Goal: Task Accomplishment & Management: Manage account settings

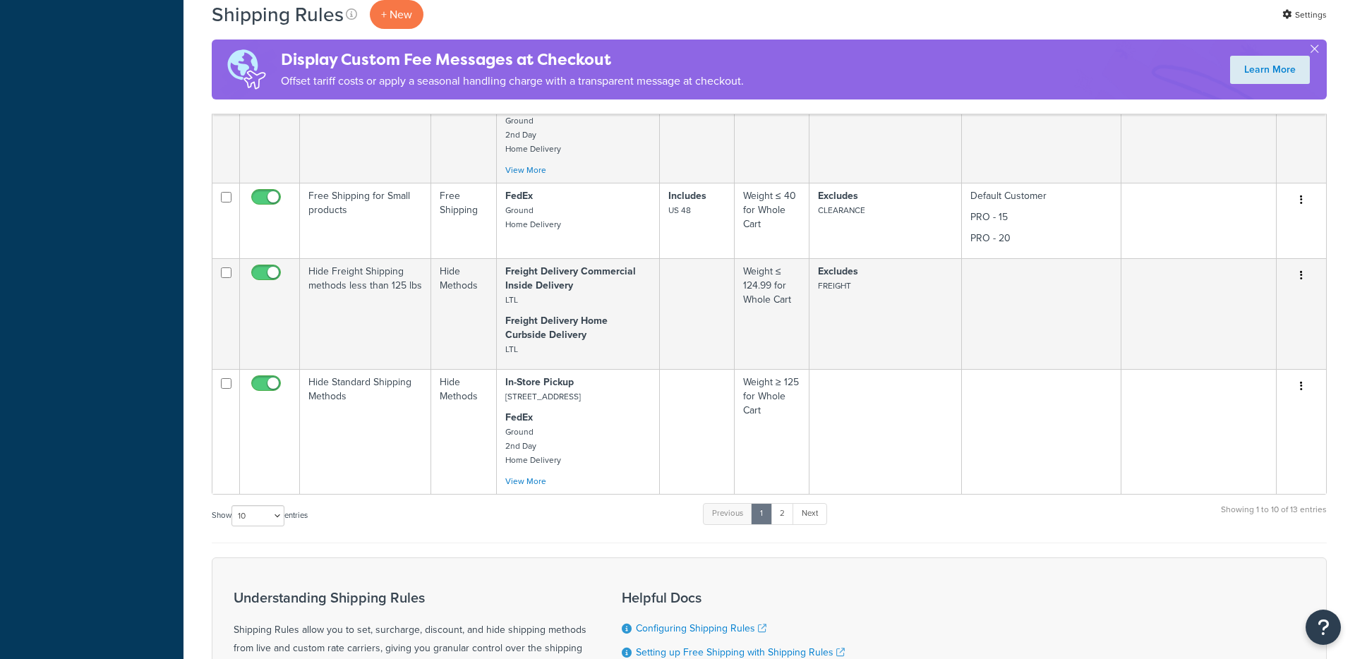
scroll to position [750, 0]
click at [789, 522] on link "2" at bounding box center [782, 511] width 23 height 21
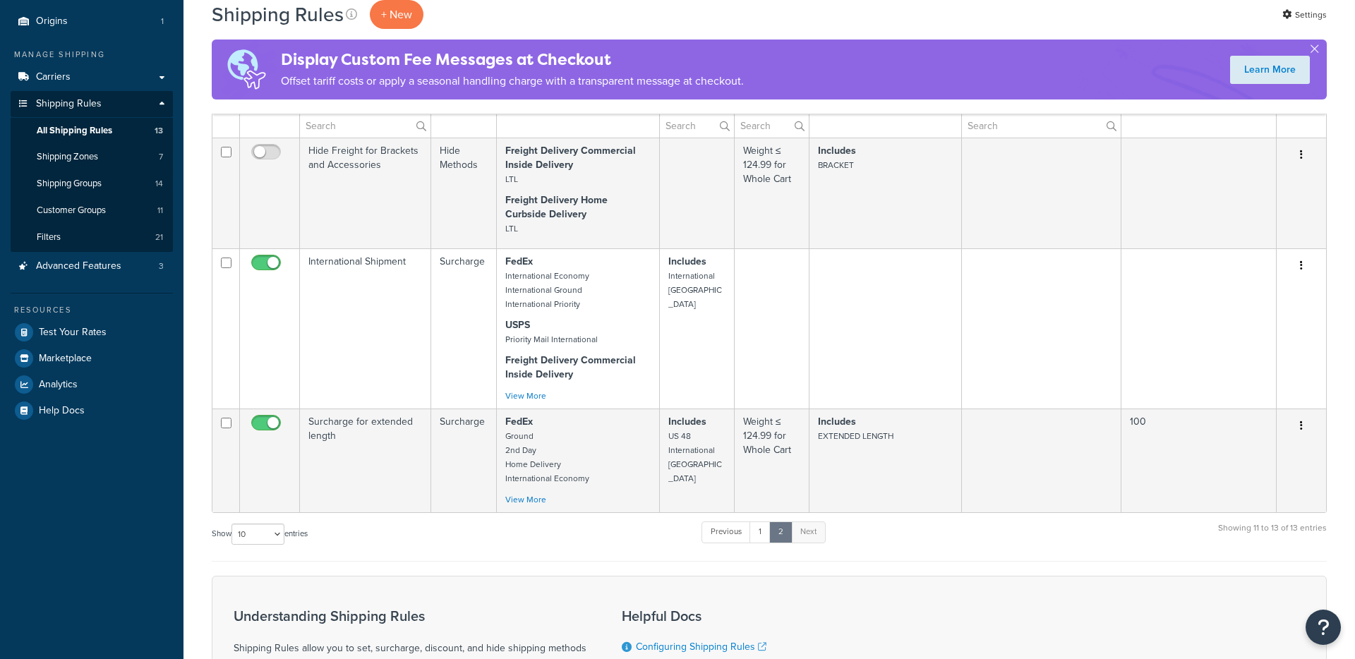
scroll to position [130, 0]
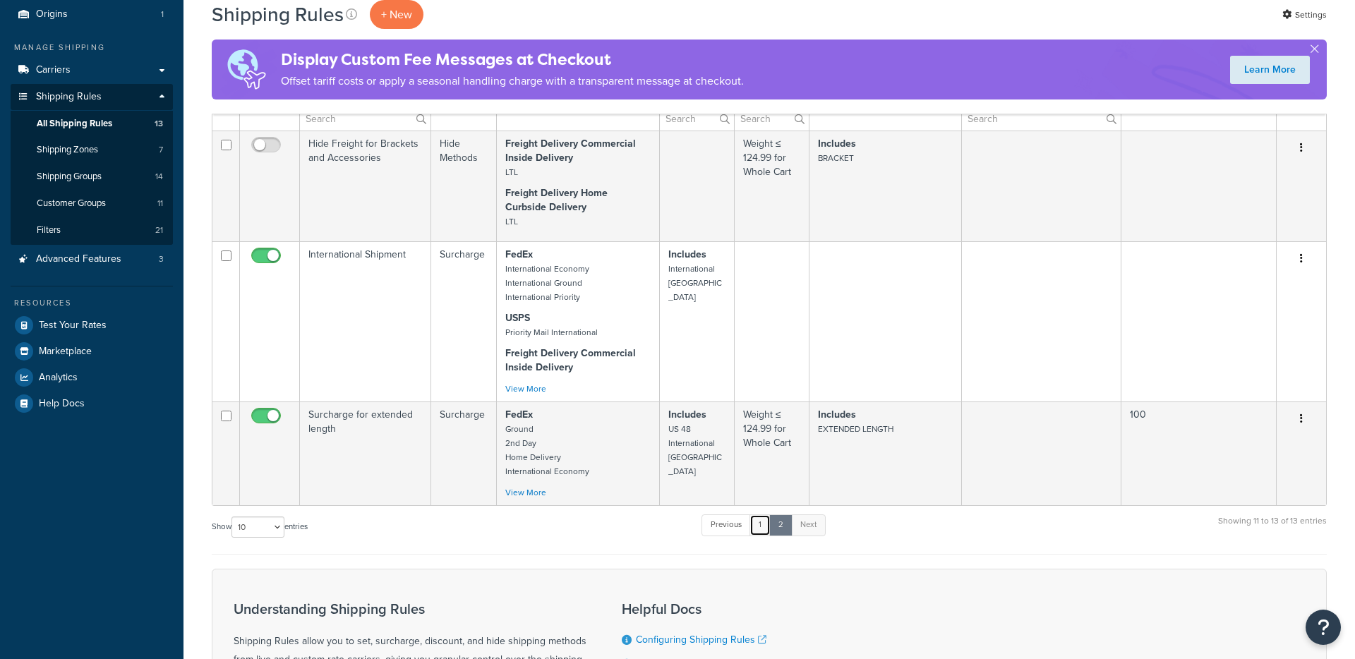
click at [762, 536] on link "1" at bounding box center [760, 525] width 21 height 21
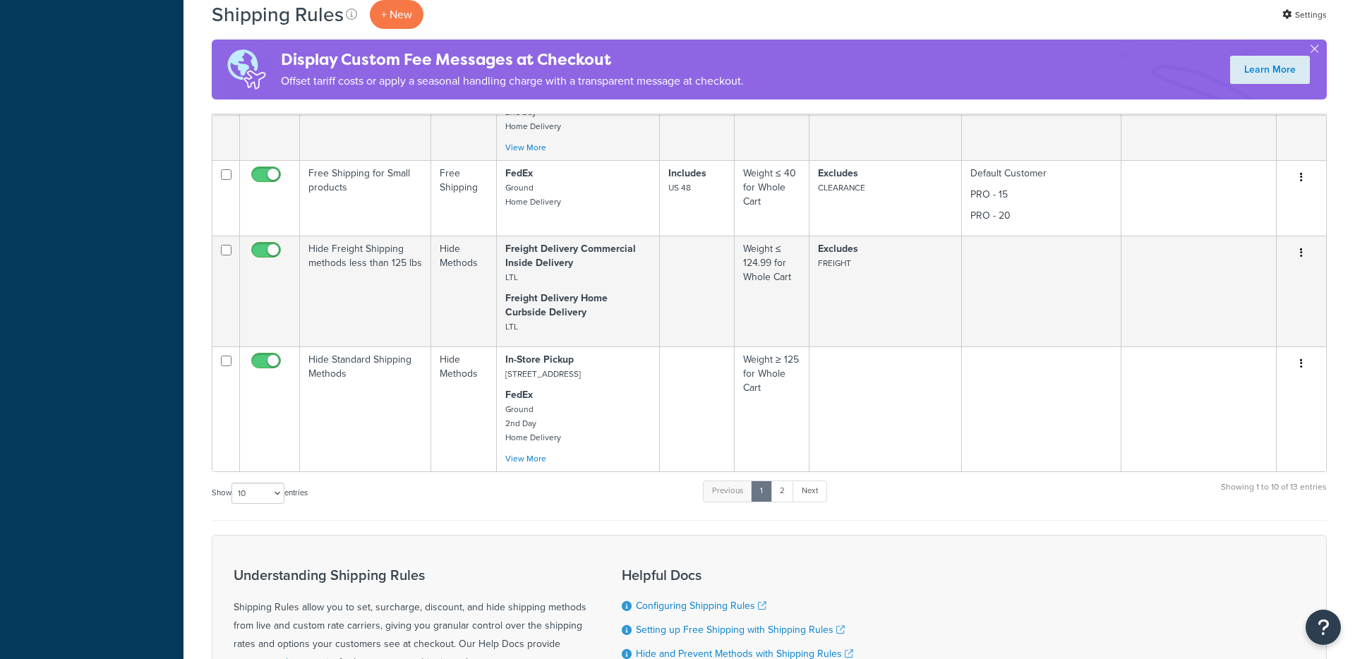
scroll to position [774, 0]
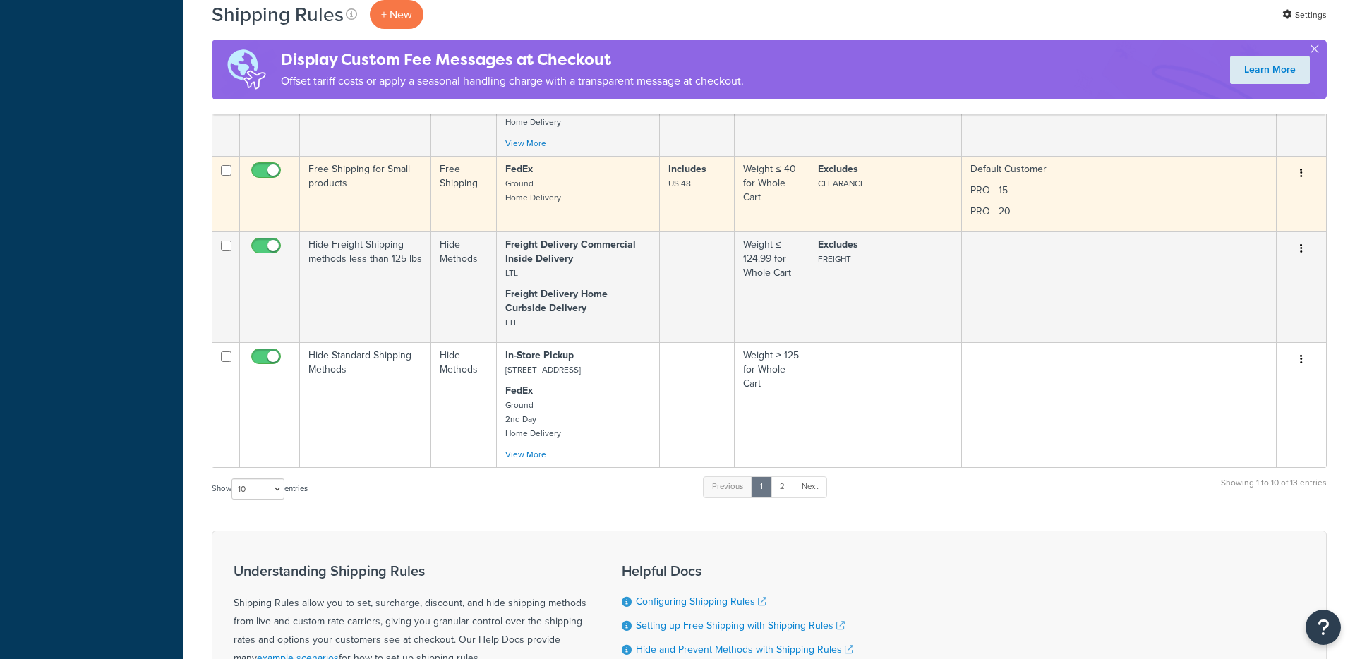
click at [388, 212] on td "Free Shipping for Small products" at bounding box center [365, 194] width 131 height 76
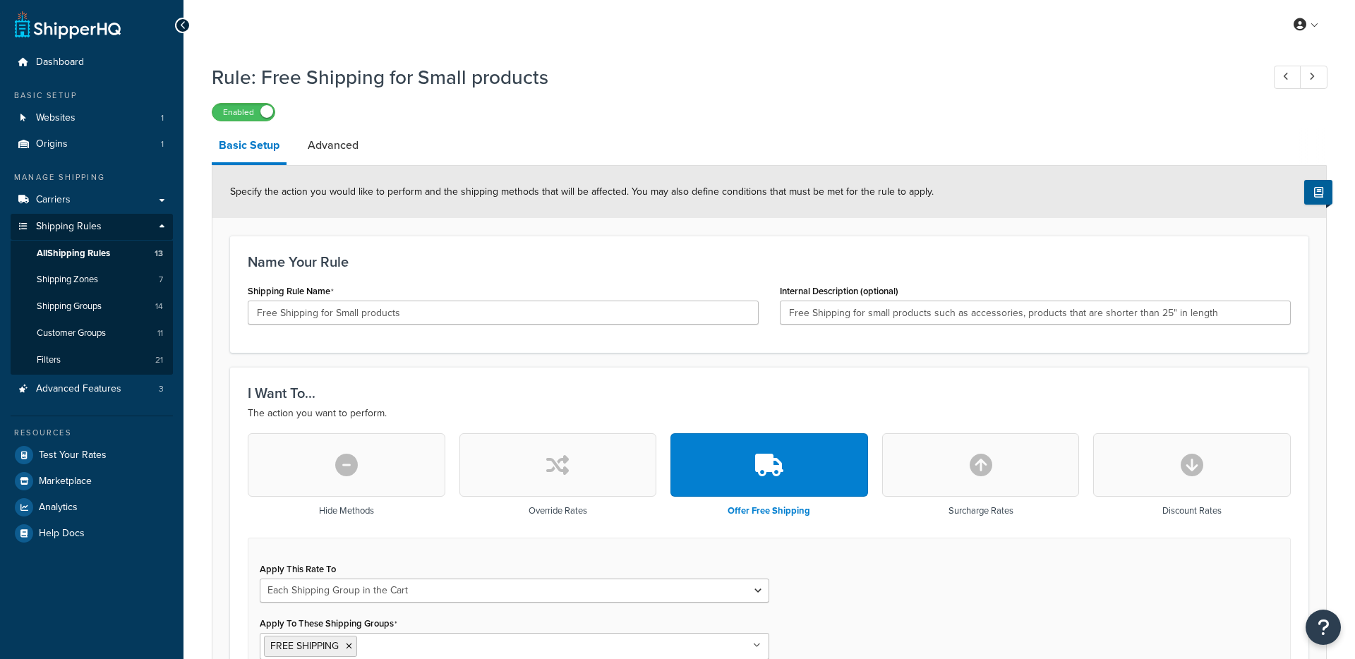
select select "SHIPPING_GROUP"
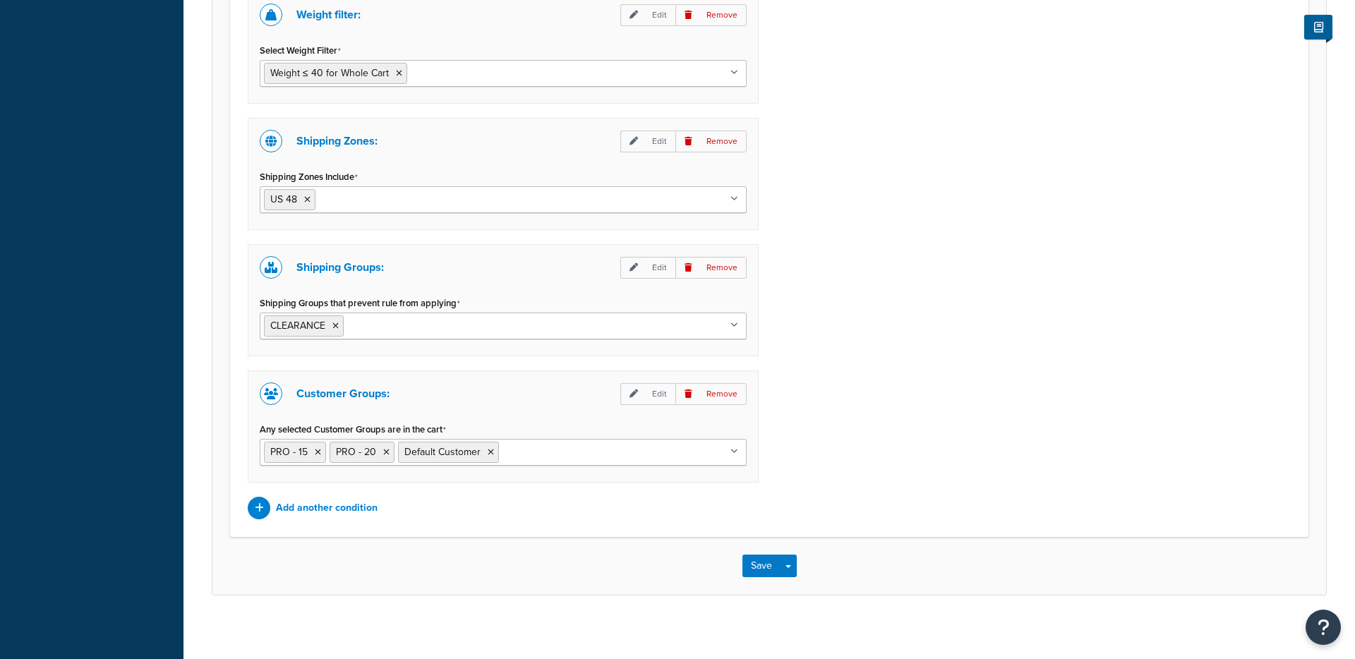
scroll to position [1117, 0]
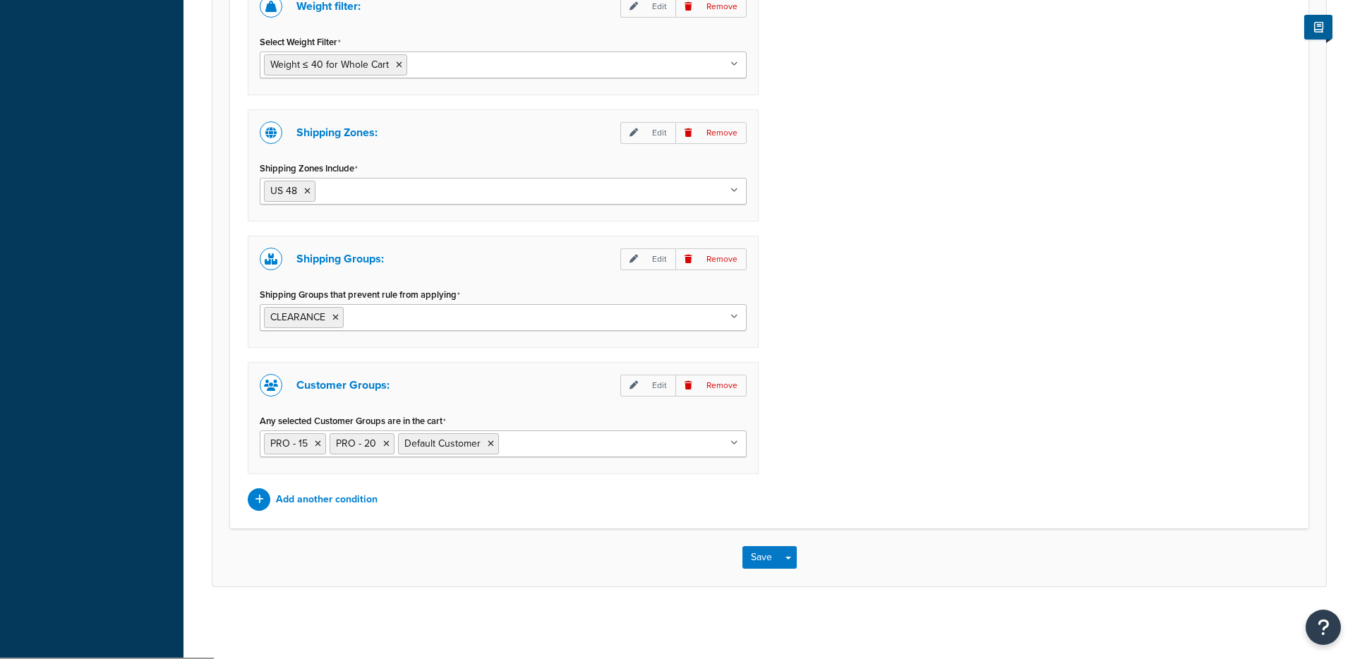
click at [575, 440] on input "Any selected Customer Groups are in the cart" at bounding box center [565, 444] width 125 height 16
type input "i"
click at [919, 483] on div "Weight filter: Edit Remove Select Weight Filter Weight ≤ 40 for Whole Cart Cart…" at bounding box center [769, 247] width 1065 height 528
click at [657, 385] on p "Edit" at bounding box center [648, 386] width 55 height 22
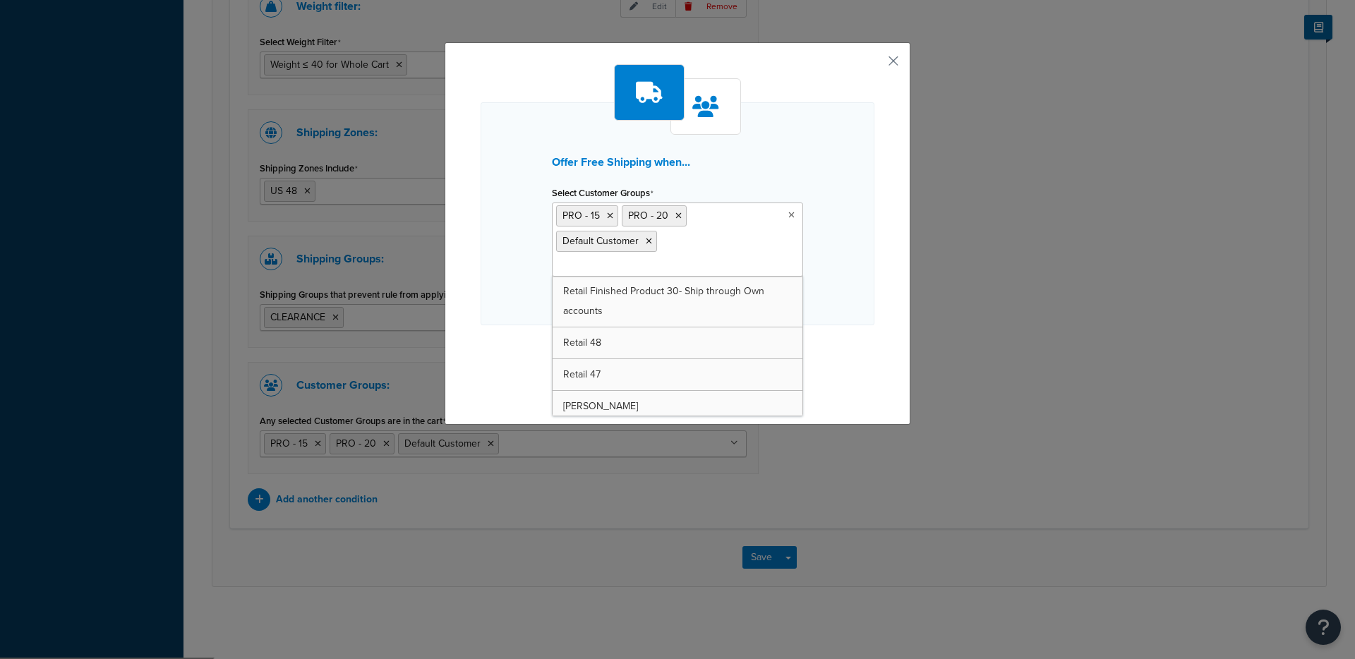
click at [681, 258] on input "Select Customer Groups" at bounding box center [618, 266] width 125 height 16
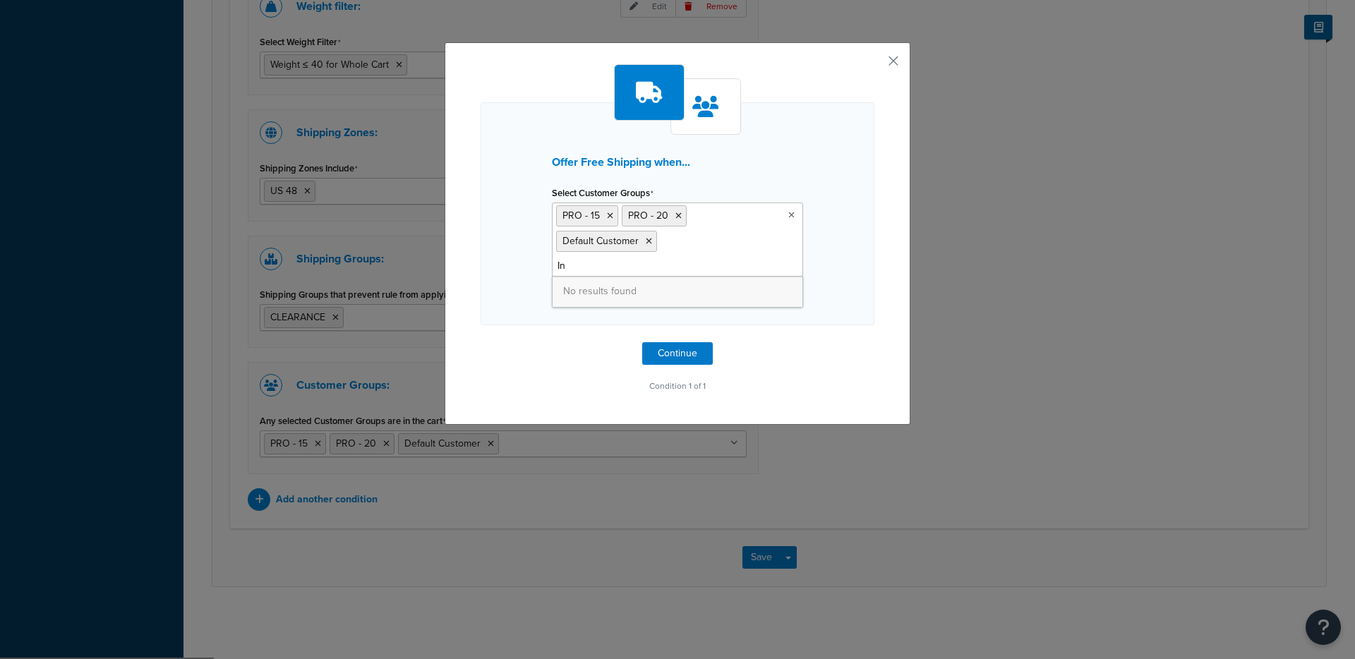
type input "I"
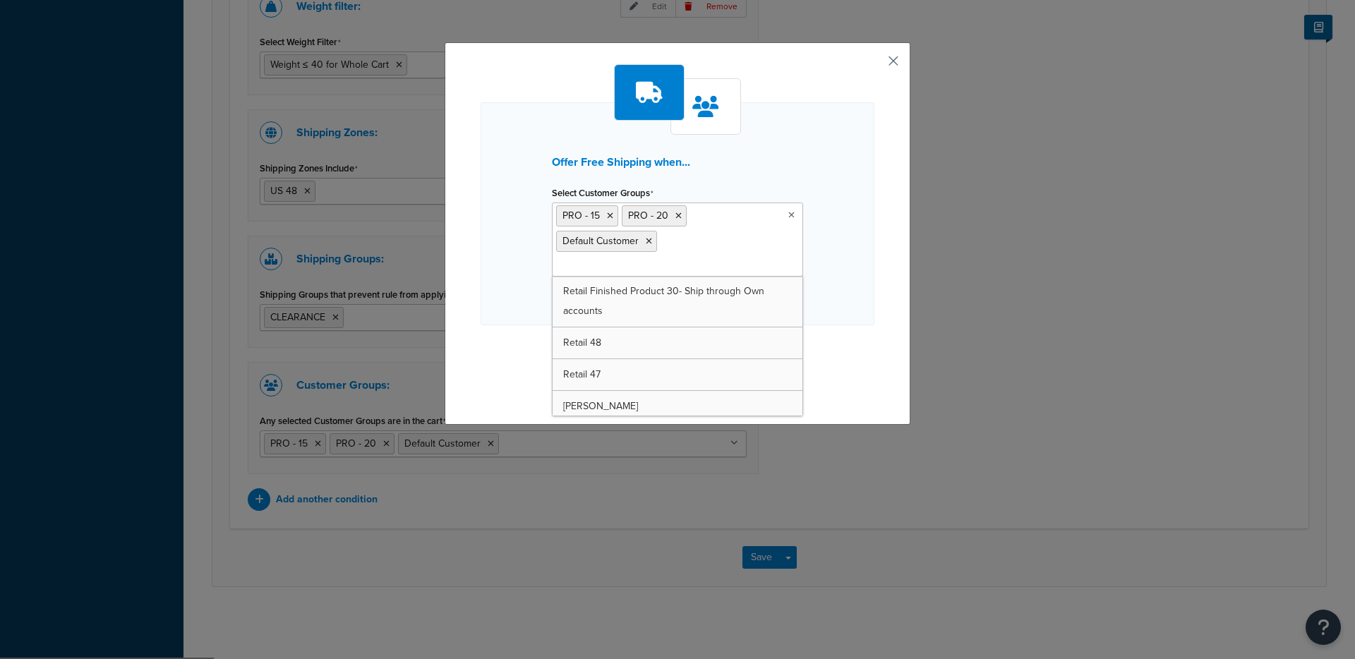
click at [875, 64] on button "button" at bounding box center [873, 66] width 4 height 4
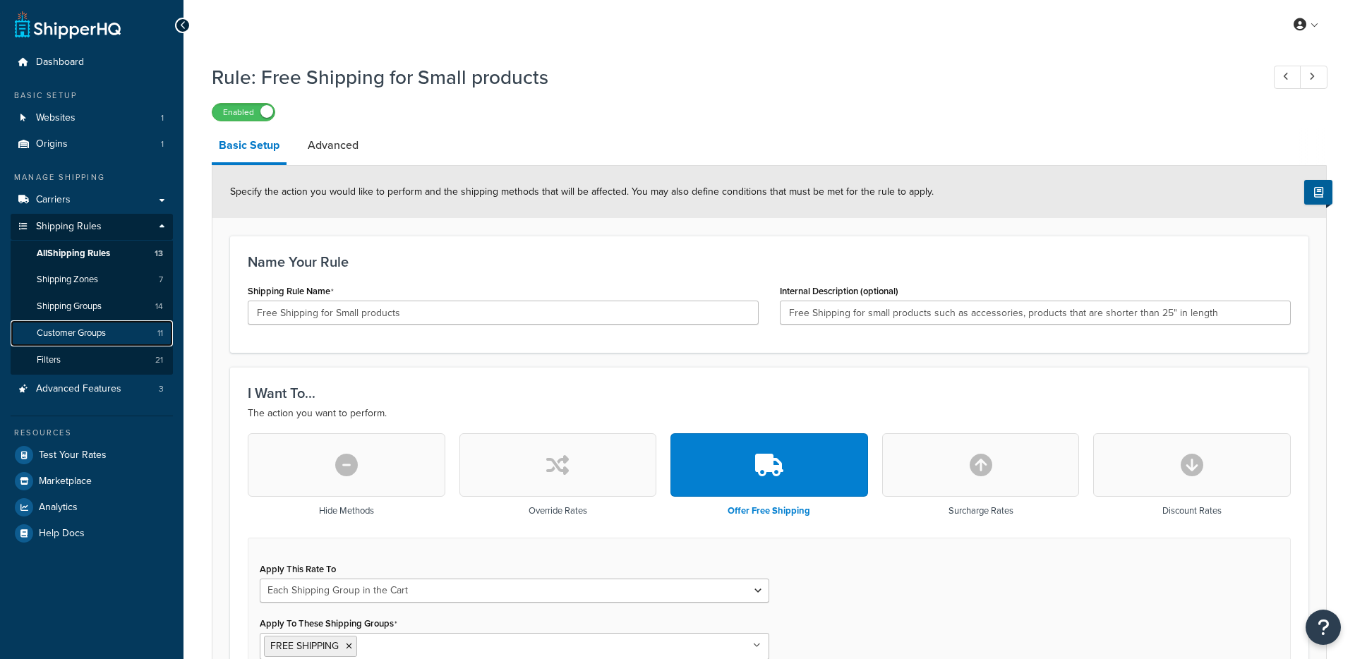
click at [80, 335] on span "Customer Groups" at bounding box center [71, 334] width 69 height 12
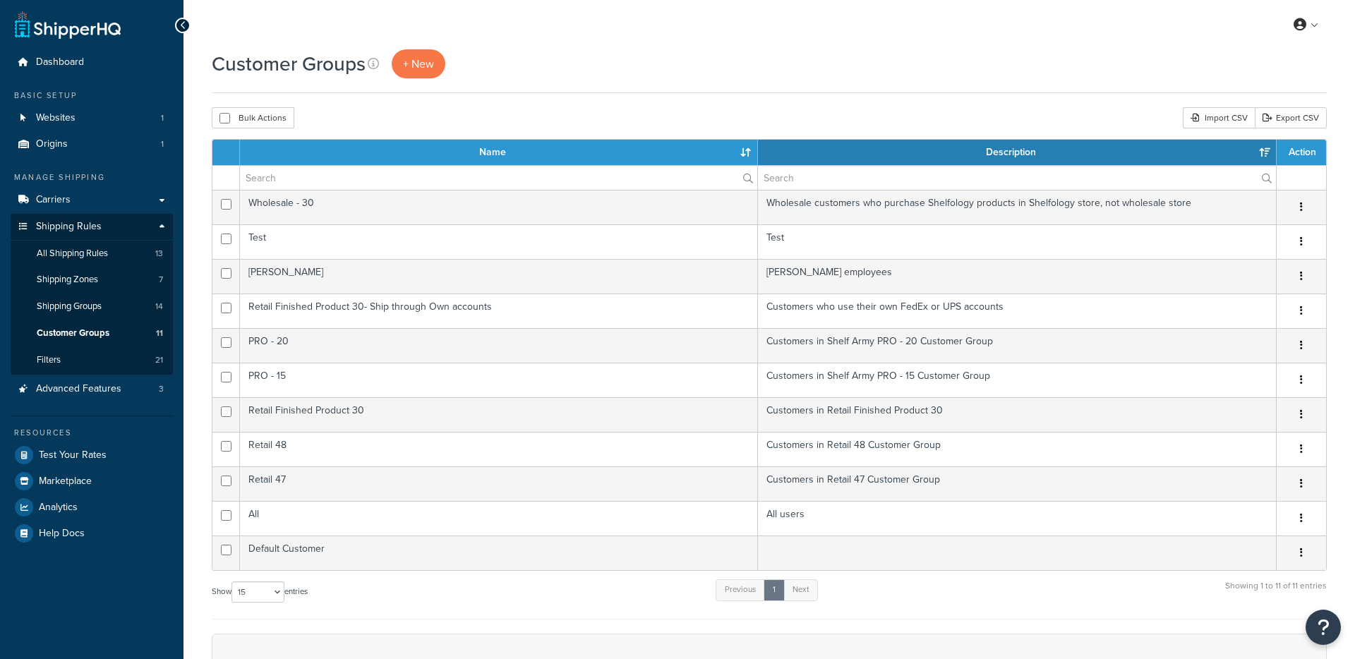
select select "15"
click at [432, 64] on span "+ New" at bounding box center [418, 64] width 31 height 16
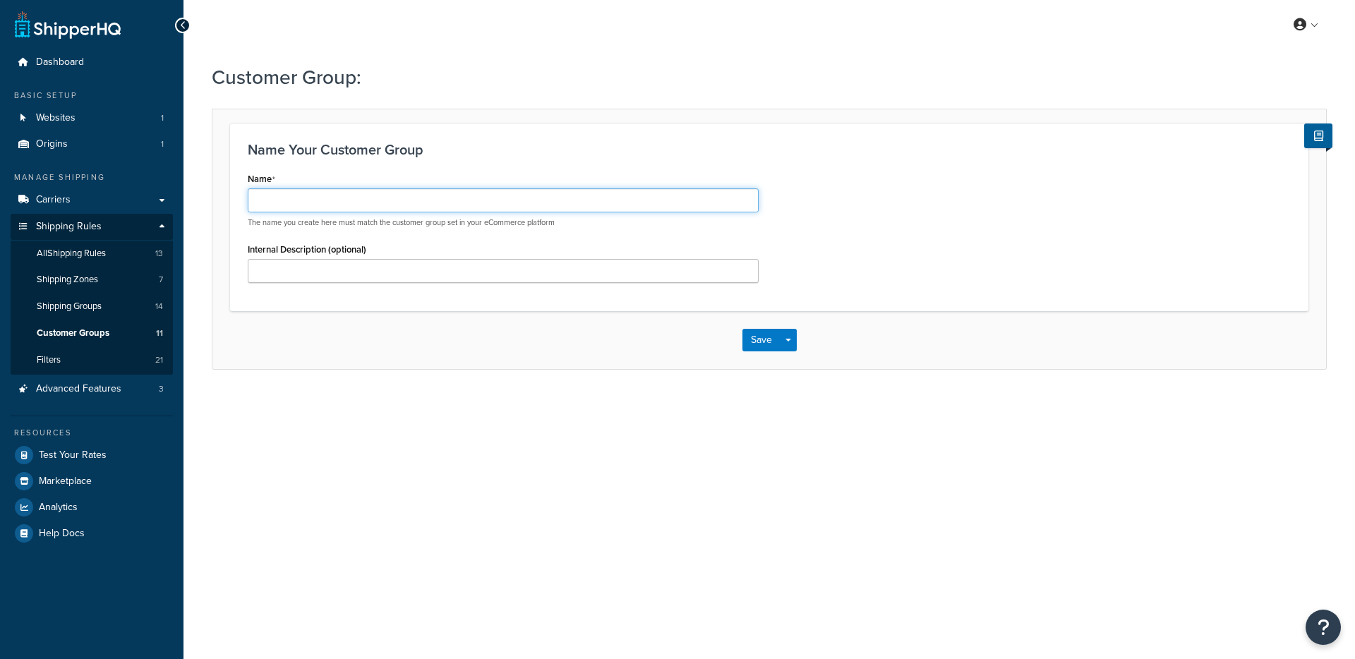
click at [300, 205] on input "Name" at bounding box center [503, 200] width 511 height 24
type input "Internal User"
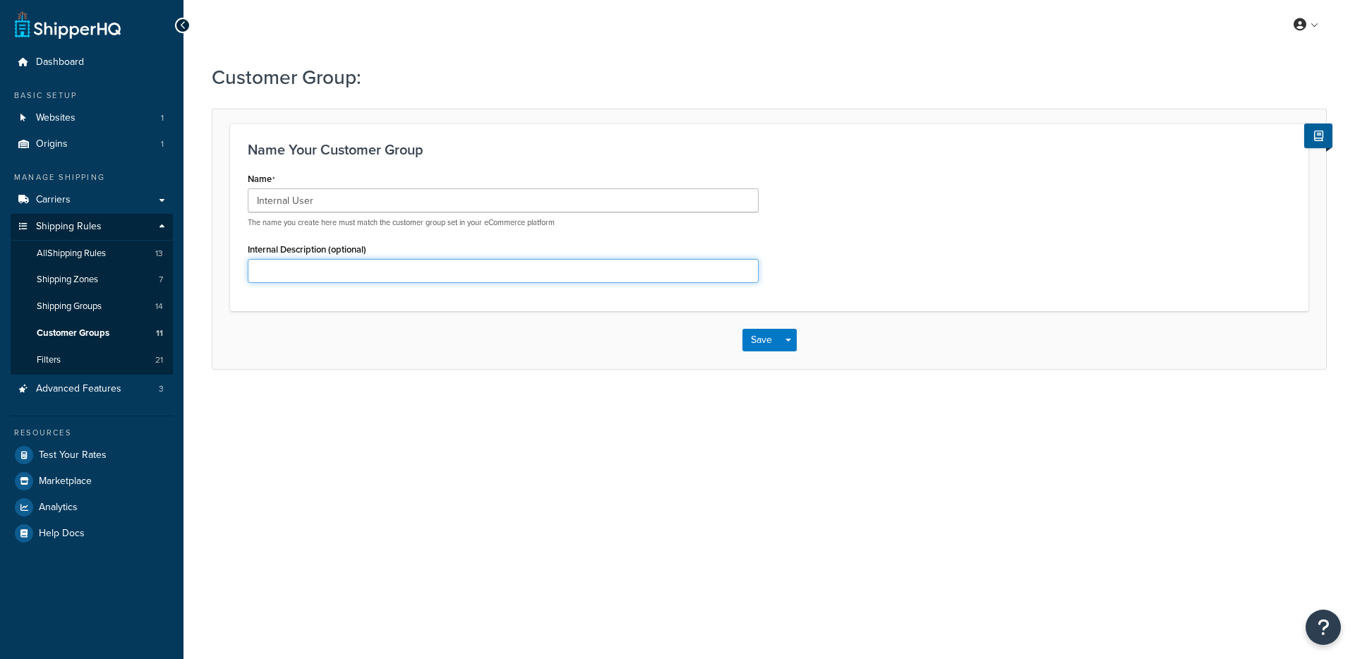
click at [305, 272] on input "Internal Description (optional)" at bounding box center [503, 271] width 511 height 24
type input "This is for Shelfology employees only"
click at [754, 340] on button "Save" at bounding box center [762, 340] width 38 height 23
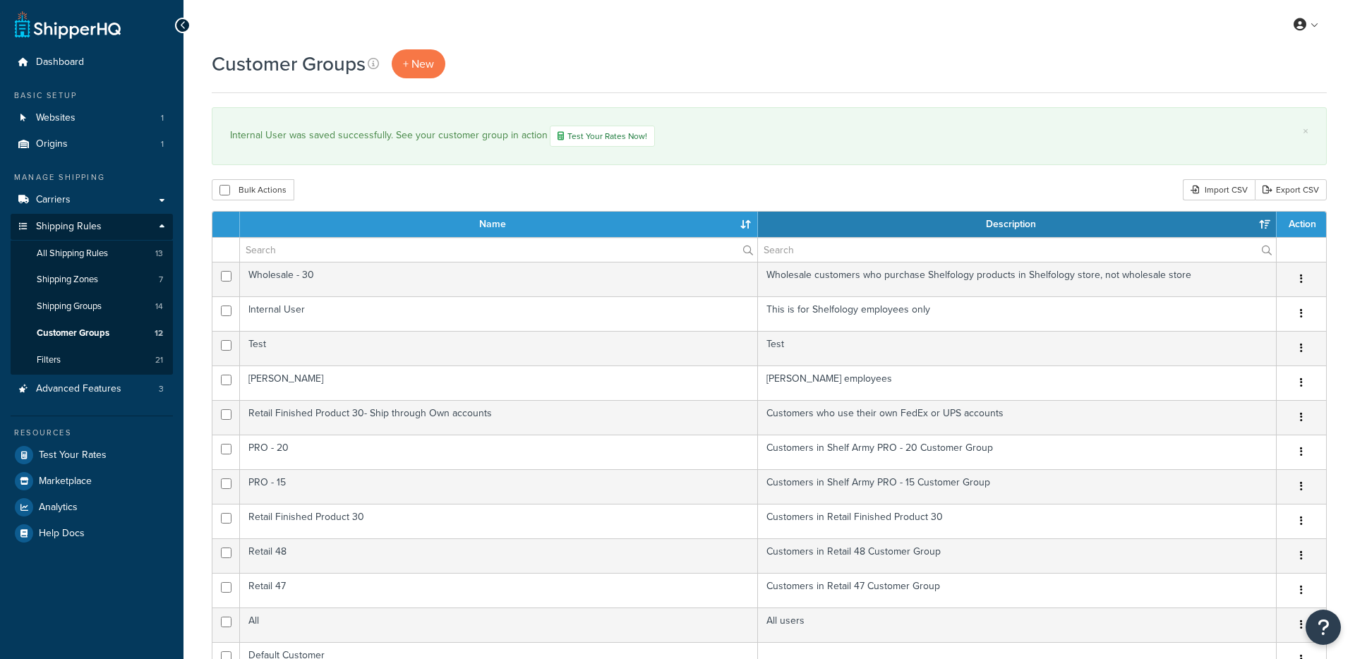
select select "15"
click at [78, 254] on span "All Shipping Rules" at bounding box center [72, 254] width 71 height 12
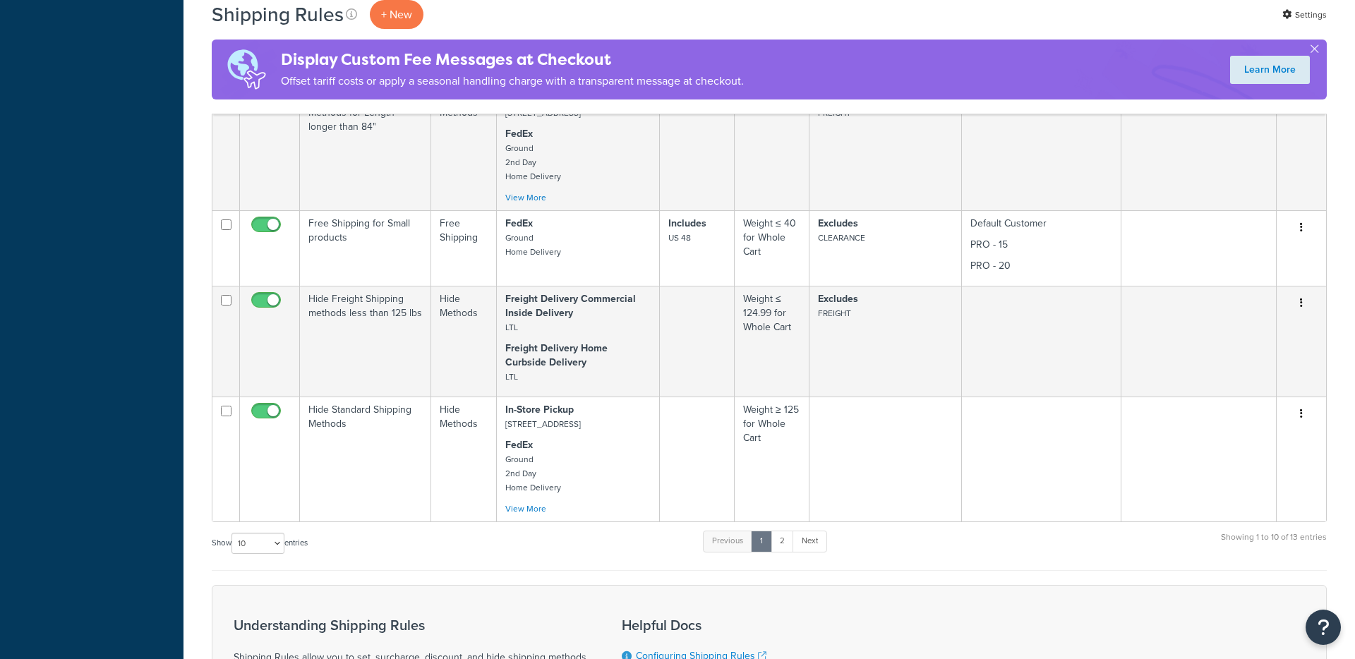
scroll to position [695, 0]
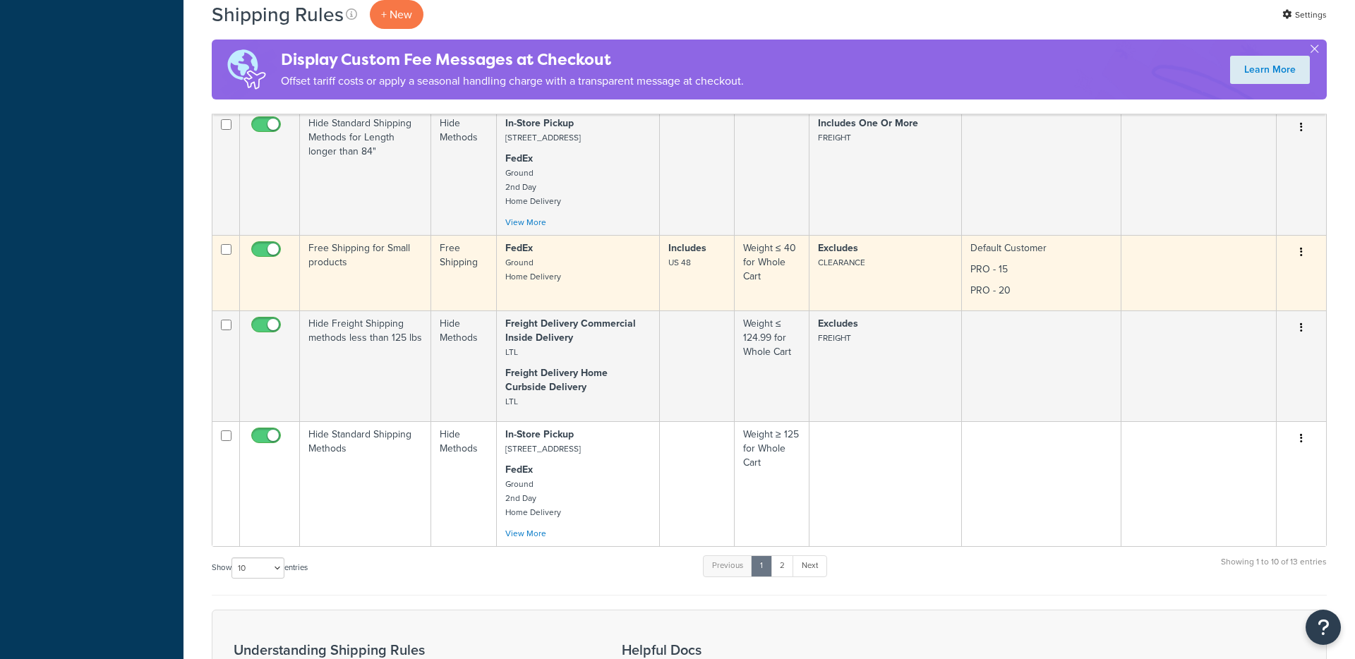
click at [405, 277] on td "Free Shipping for Small products" at bounding box center [365, 273] width 131 height 76
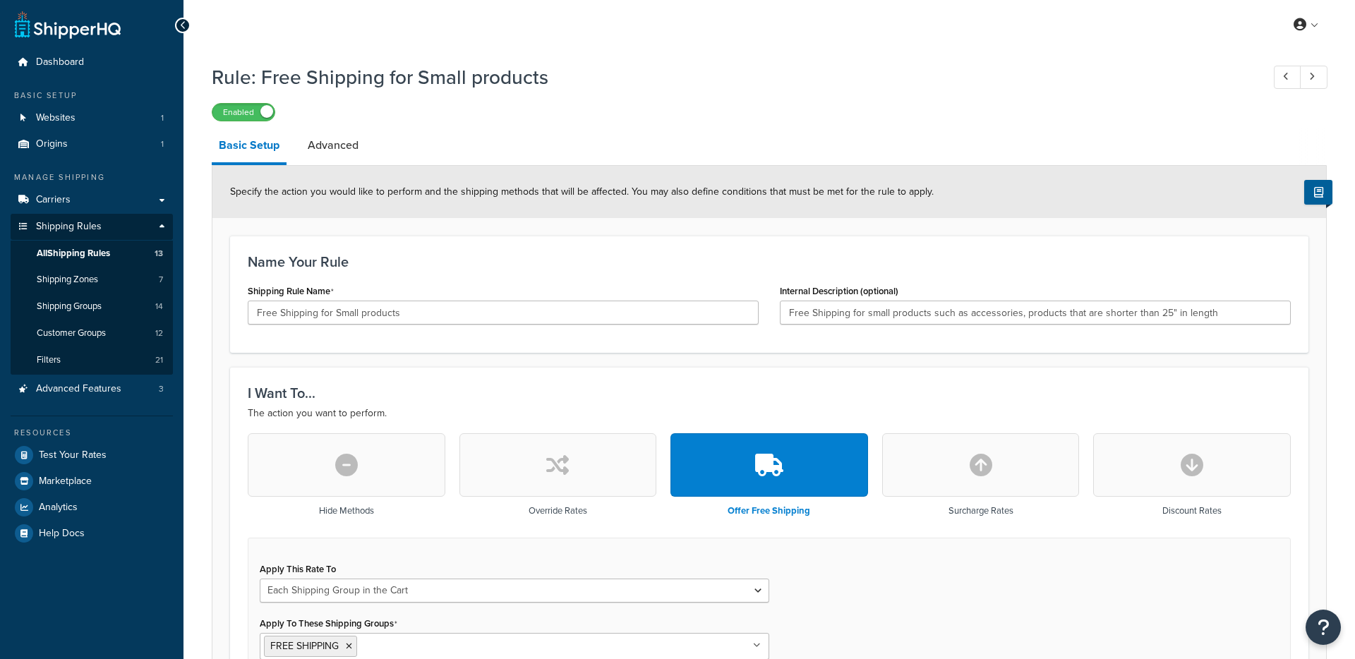
select select "SHIPPING_GROUP"
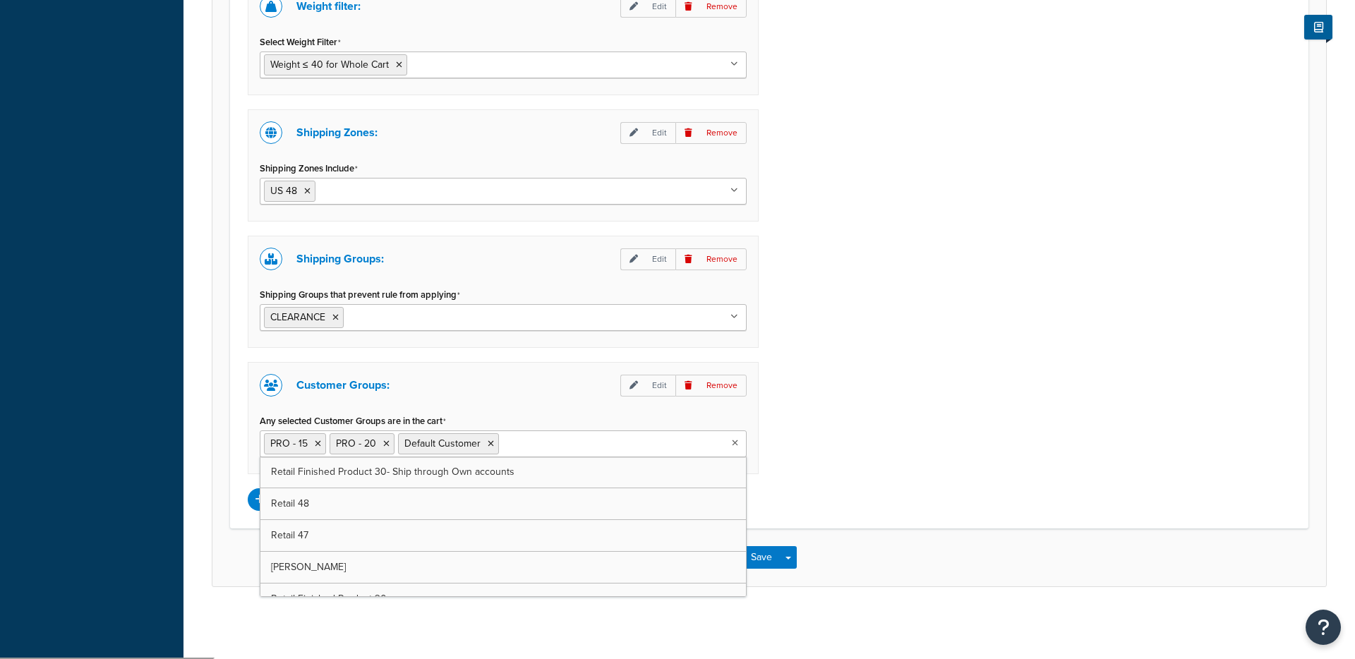
click at [611, 450] on ul "PRO - 15 PRO - 20 Default Customer" at bounding box center [503, 444] width 487 height 27
click at [642, 392] on p "Edit" at bounding box center [648, 386] width 55 height 22
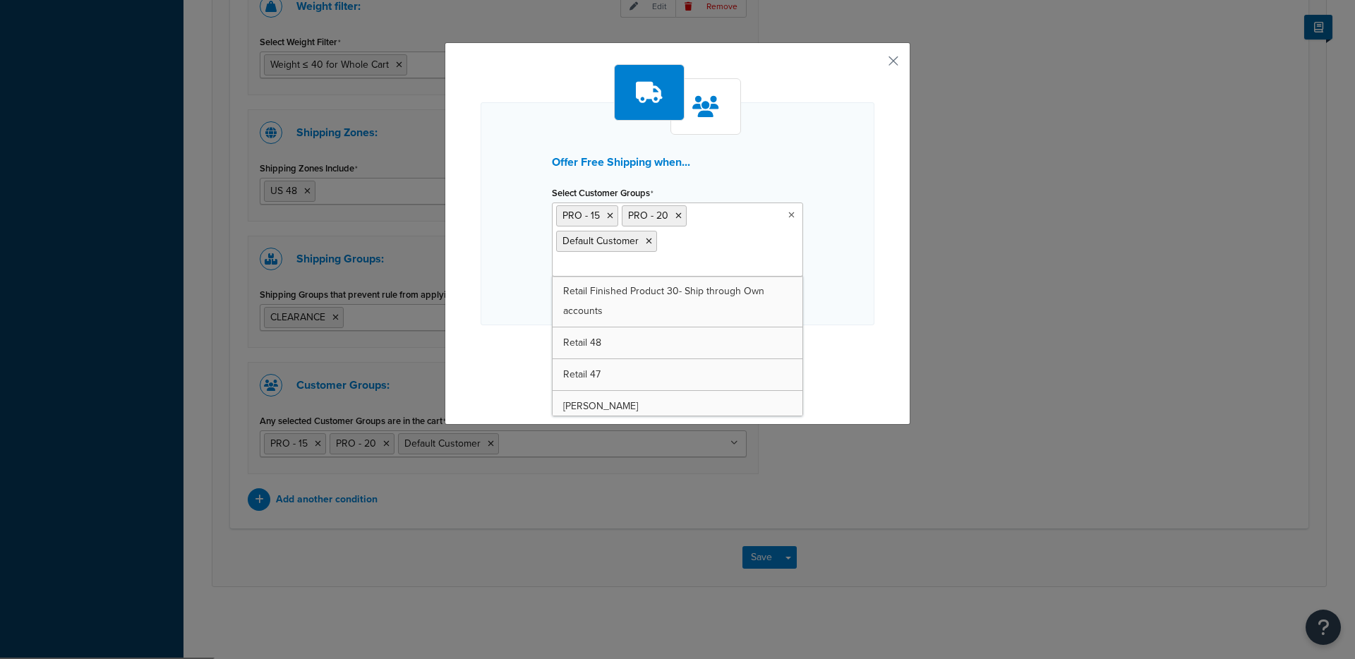
click at [681, 258] on input "Select Customer Groups" at bounding box center [618, 266] width 125 height 16
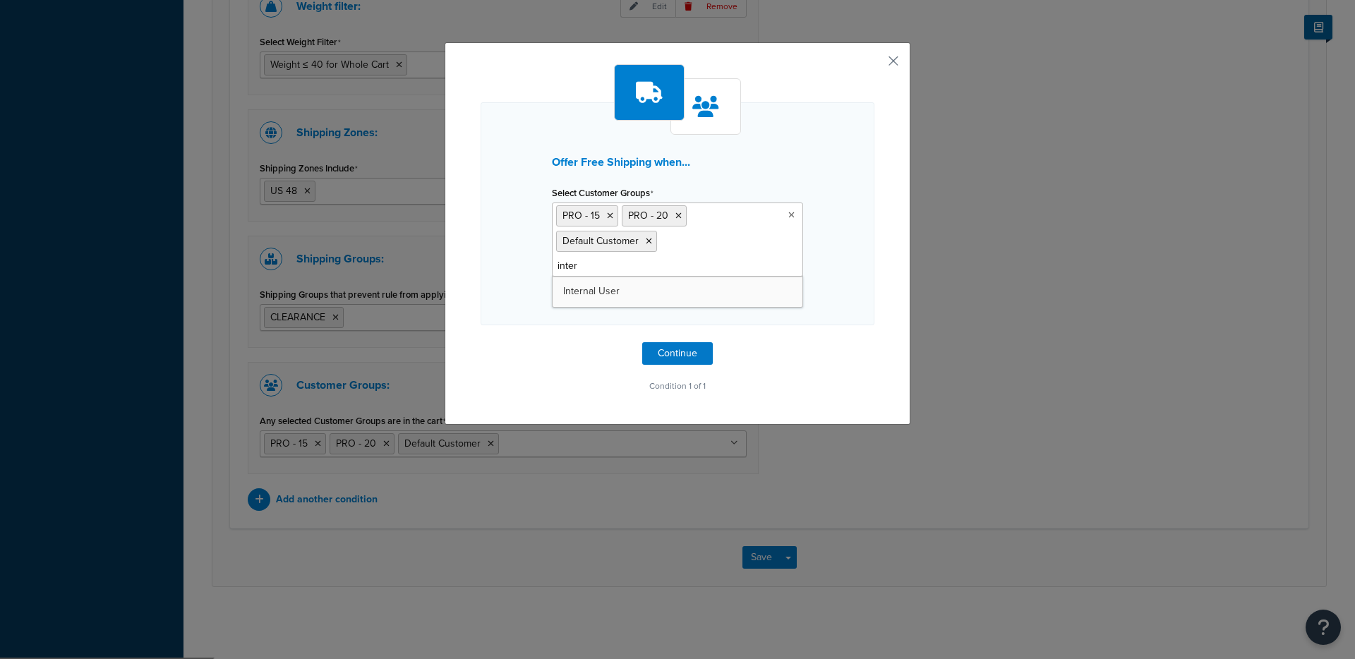
type input "intern"
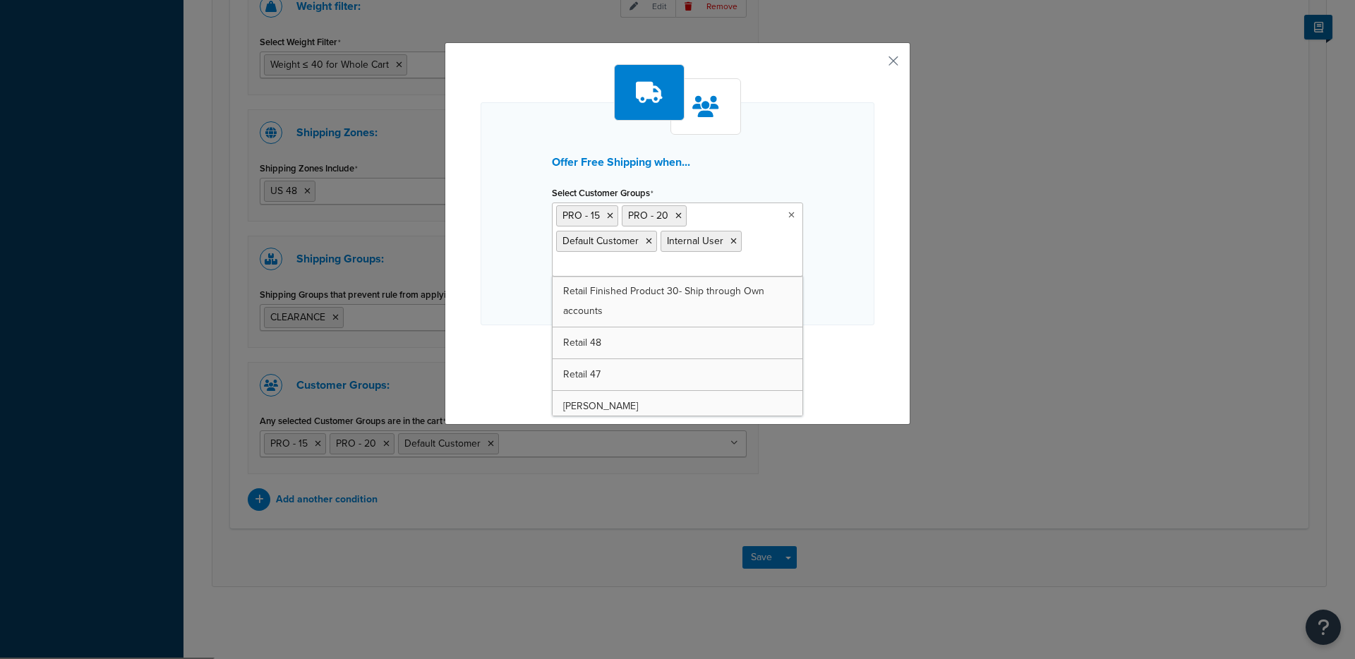
click at [860, 316] on div "Offer Free Shipping when... Select Customer Groups PRO - 15 PRO - 20 Default Cu…" at bounding box center [678, 213] width 394 height 223
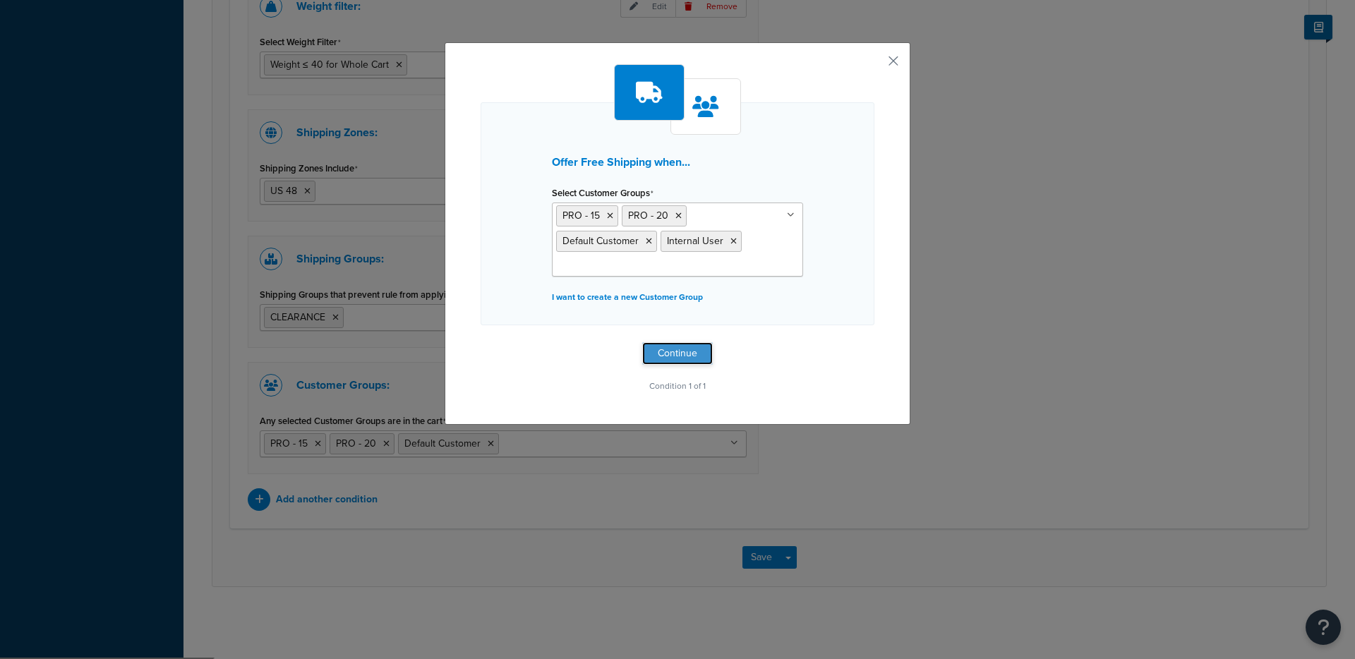
click at [679, 354] on button "Continue" at bounding box center [677, 353] width 71 height 23
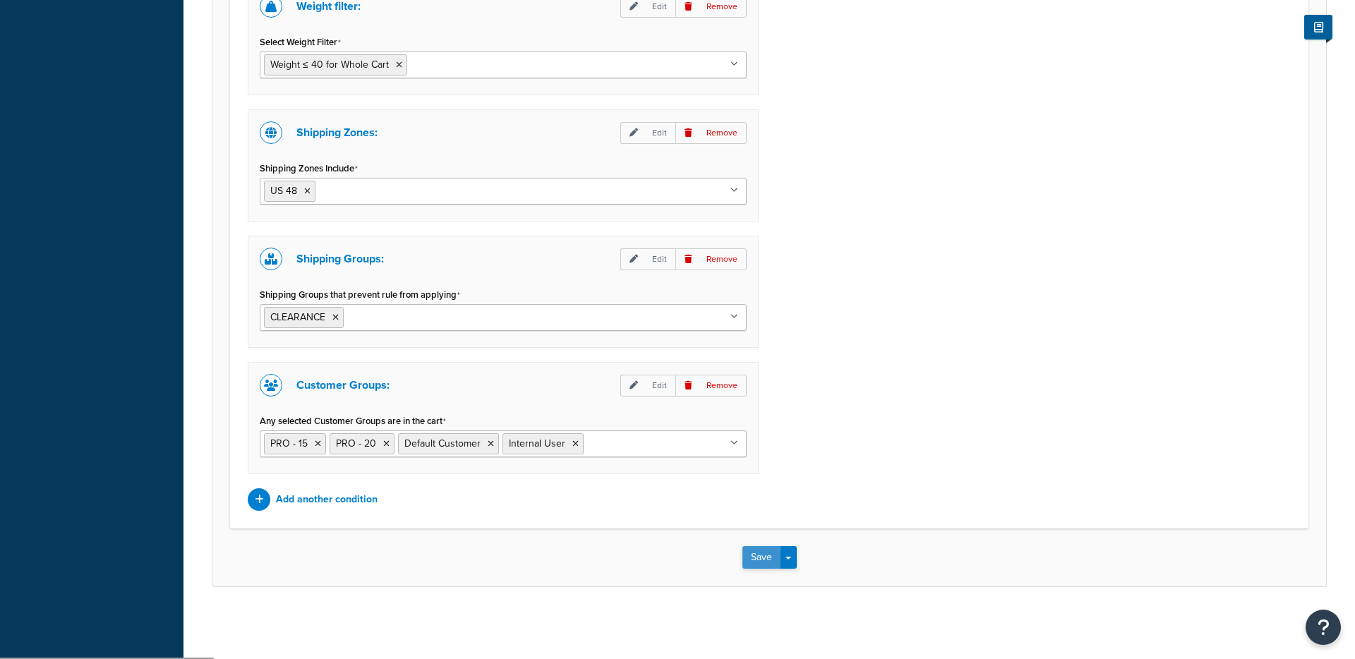
click at [754, 562] on button "Save" at bounding box center [762, 557] width 38 height 23
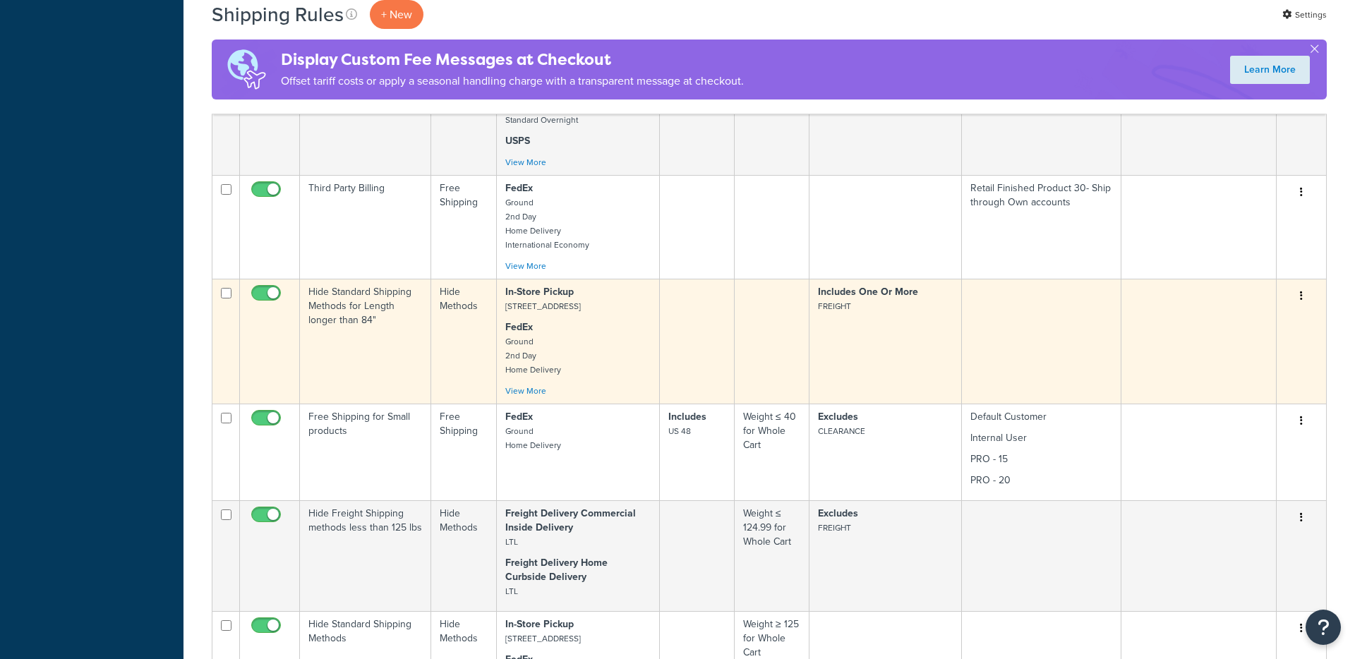
scroll to position [645, 0]
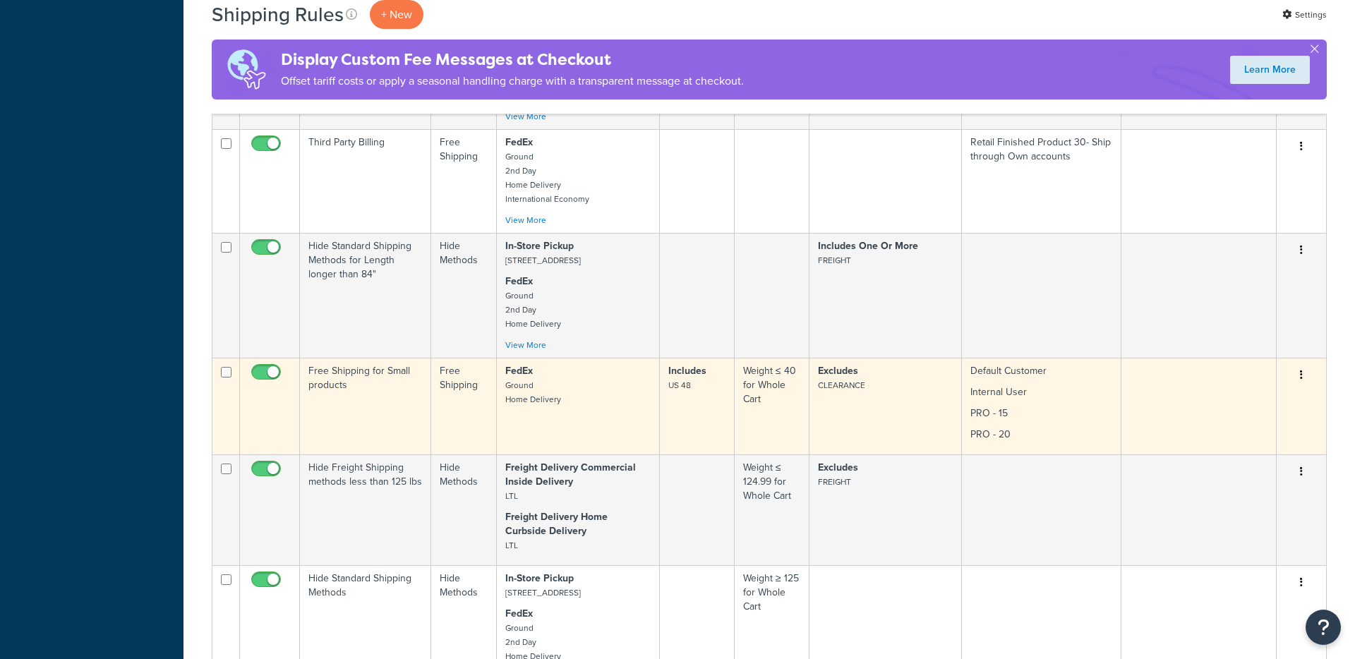
click at [679, 425] on td "Includes US 48" at bounding box center [697, 406] width 75 height 97
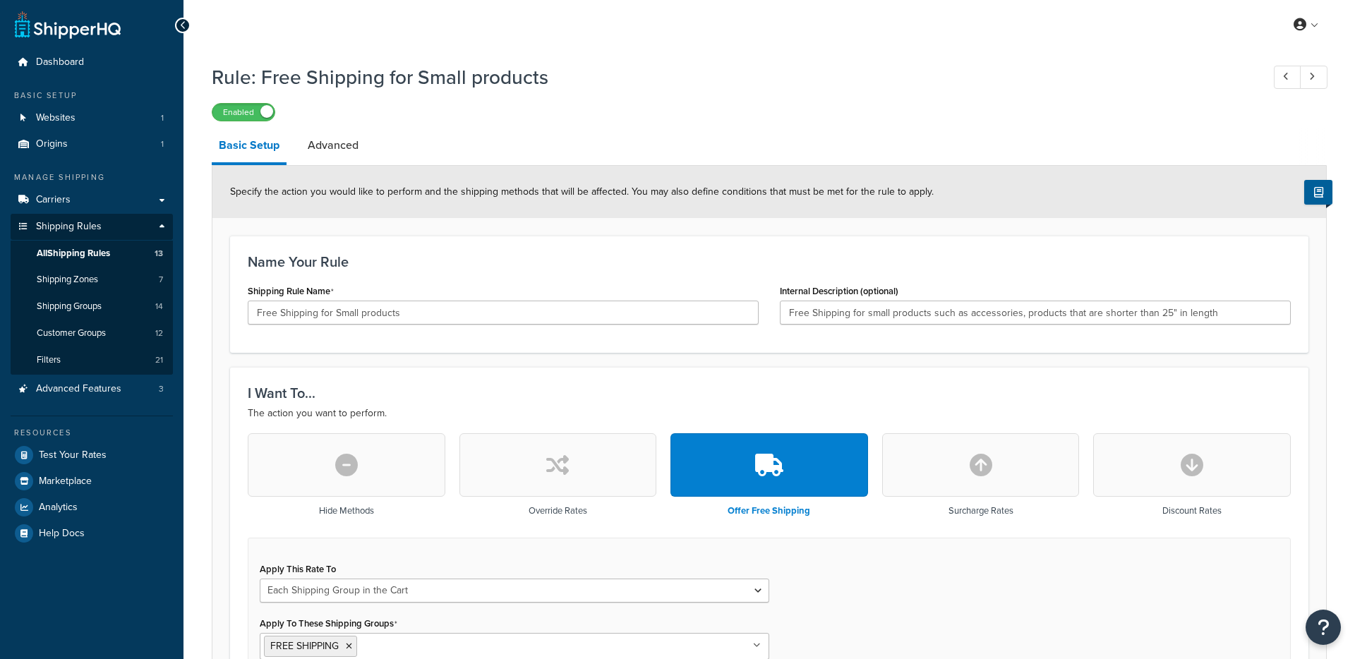
select select "SHIPPING_GROUP"
click at [88, 284] on span "Shipping Zones" at bounding box center [67, 280] width 61 height 12
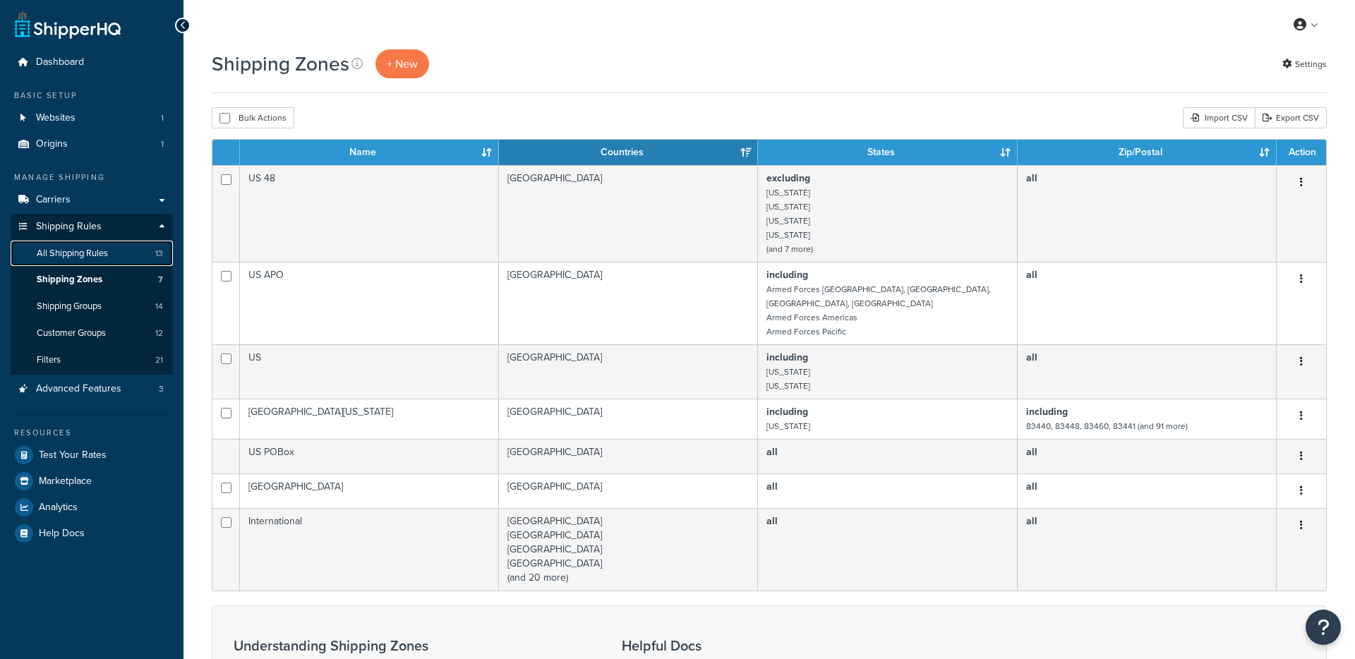
click at [104, 252] on span "All Shipping Rules" at bounding box center [72, 254] width 71 height 12
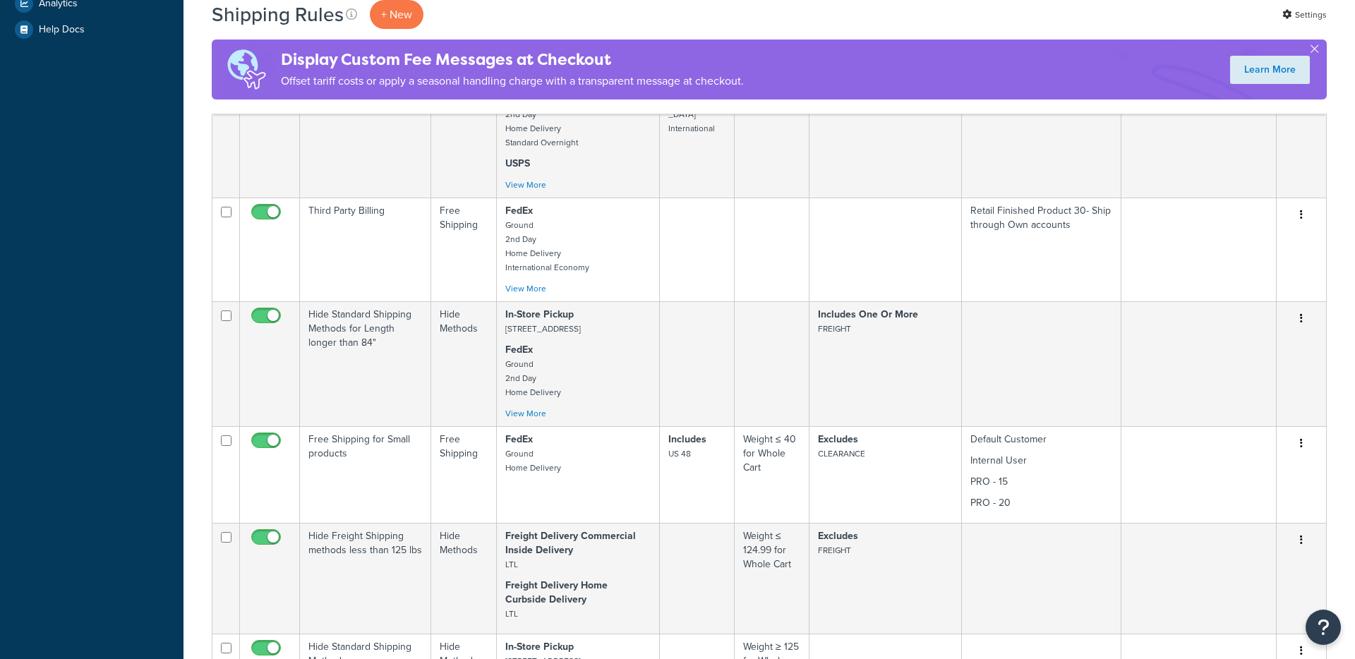
scroll to position [508, 0]
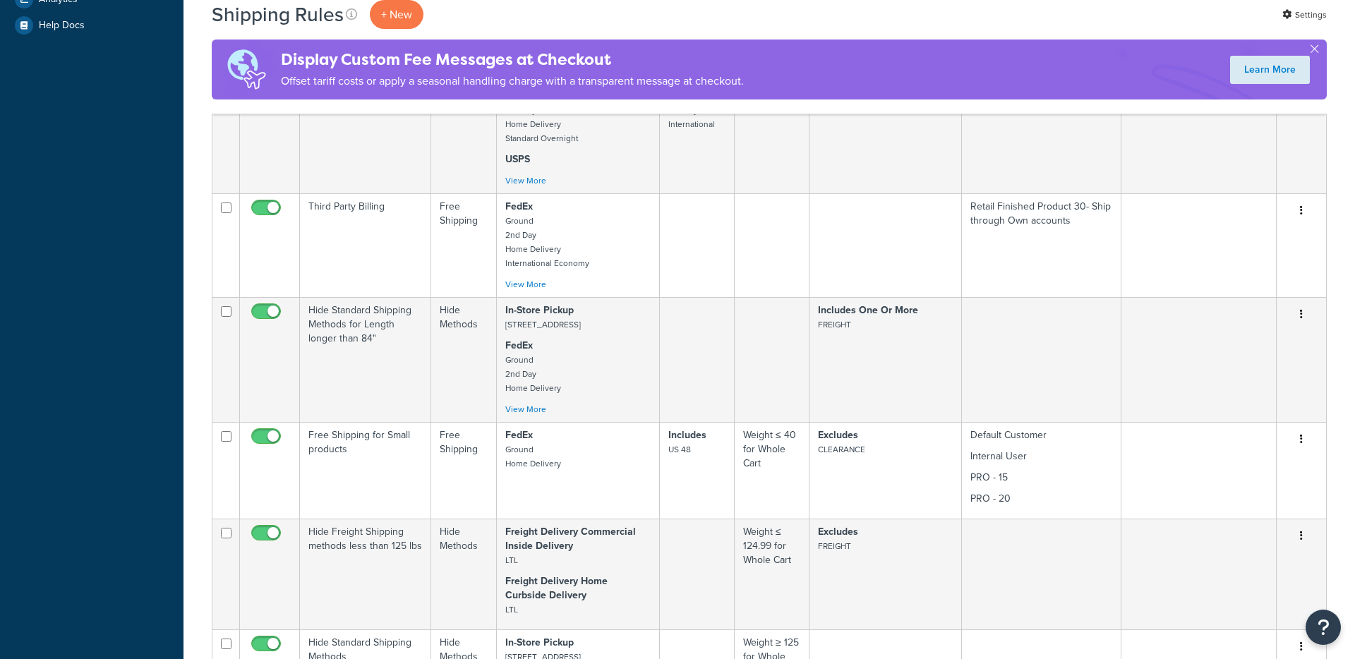
click at [399, 469] on td "Free Shipping for Small products" at bounding box center [365, 470] width 131 height 97
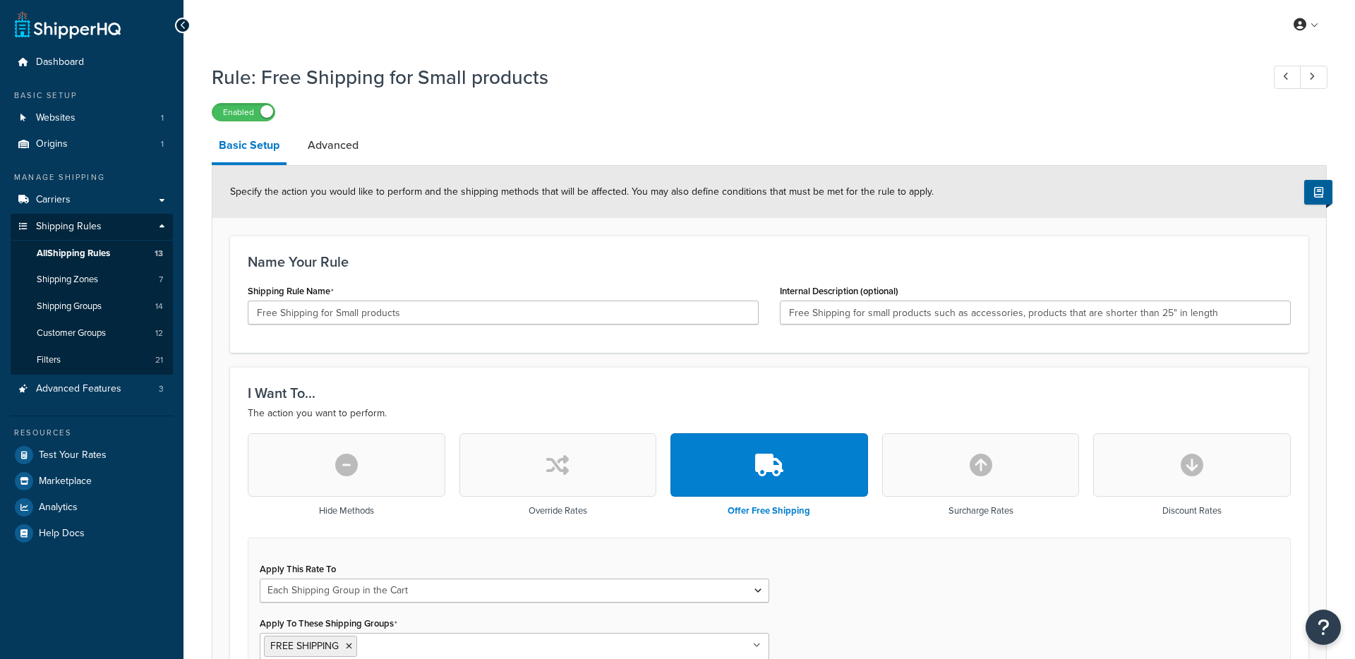
select select "SHIPPING_GROUP"
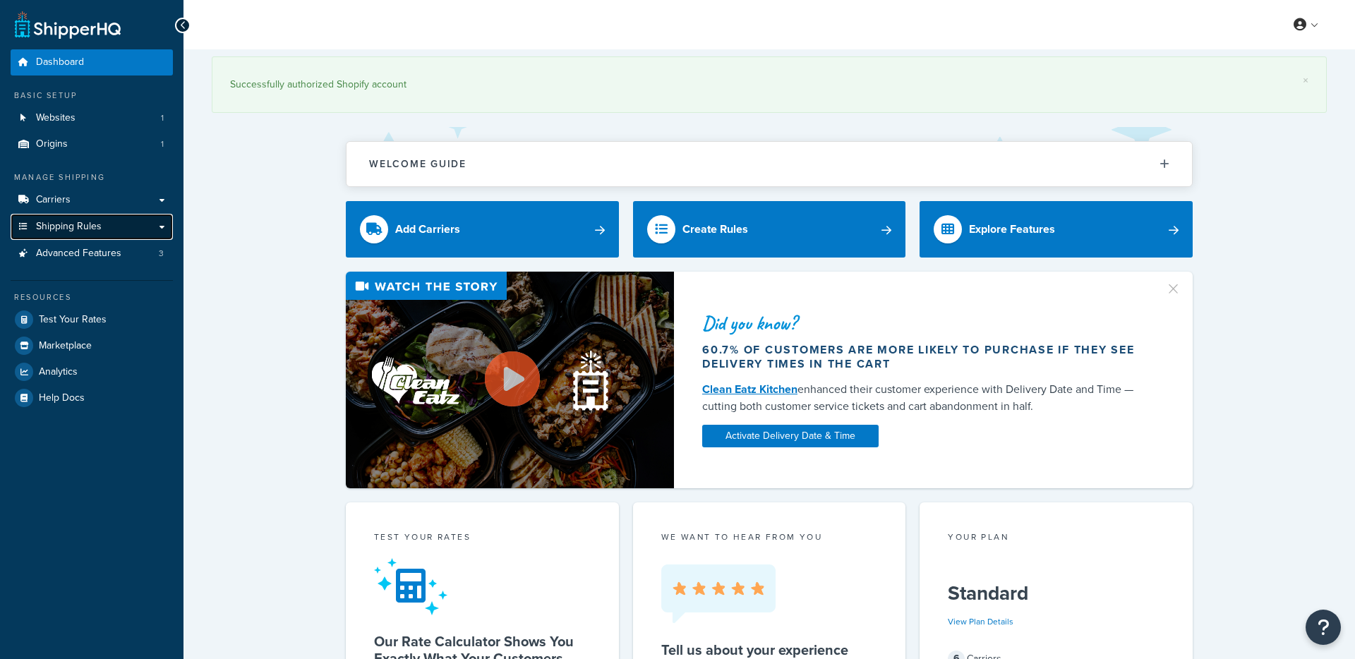
click at [71, 232] on span "Shipping Rules" at bounding box center [69, 227] width 66 height 12
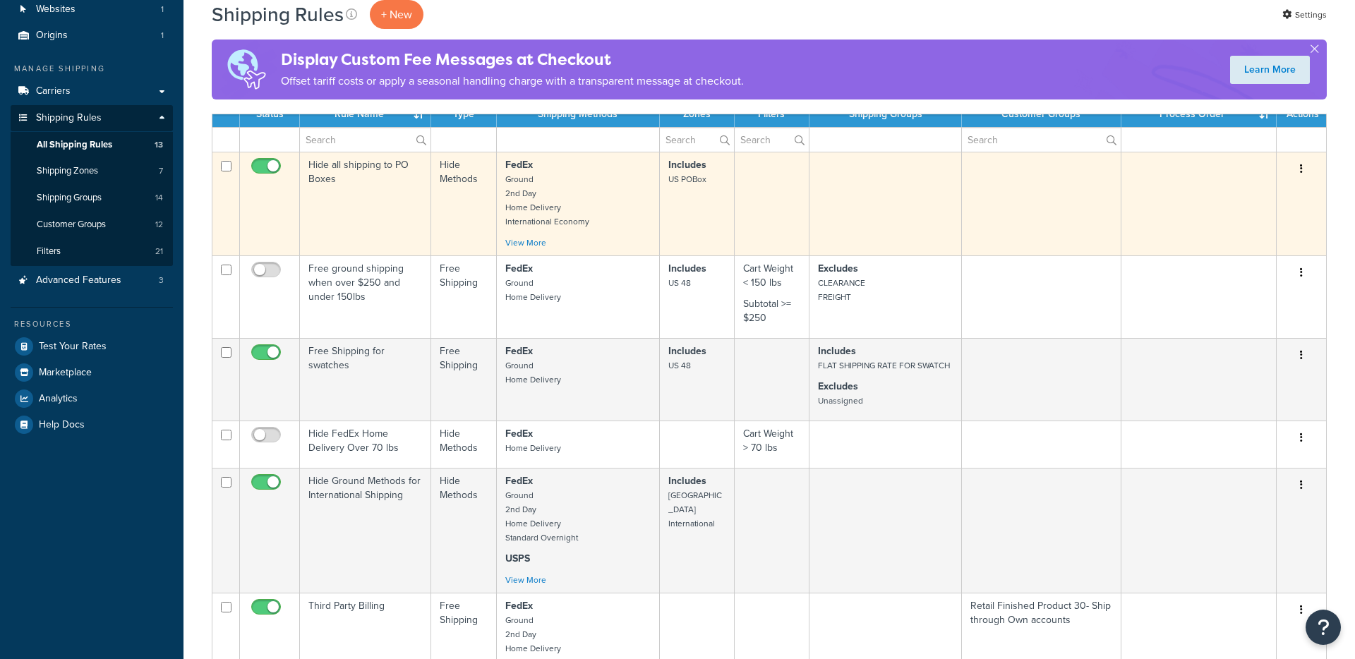
scroll to position [110, 0]
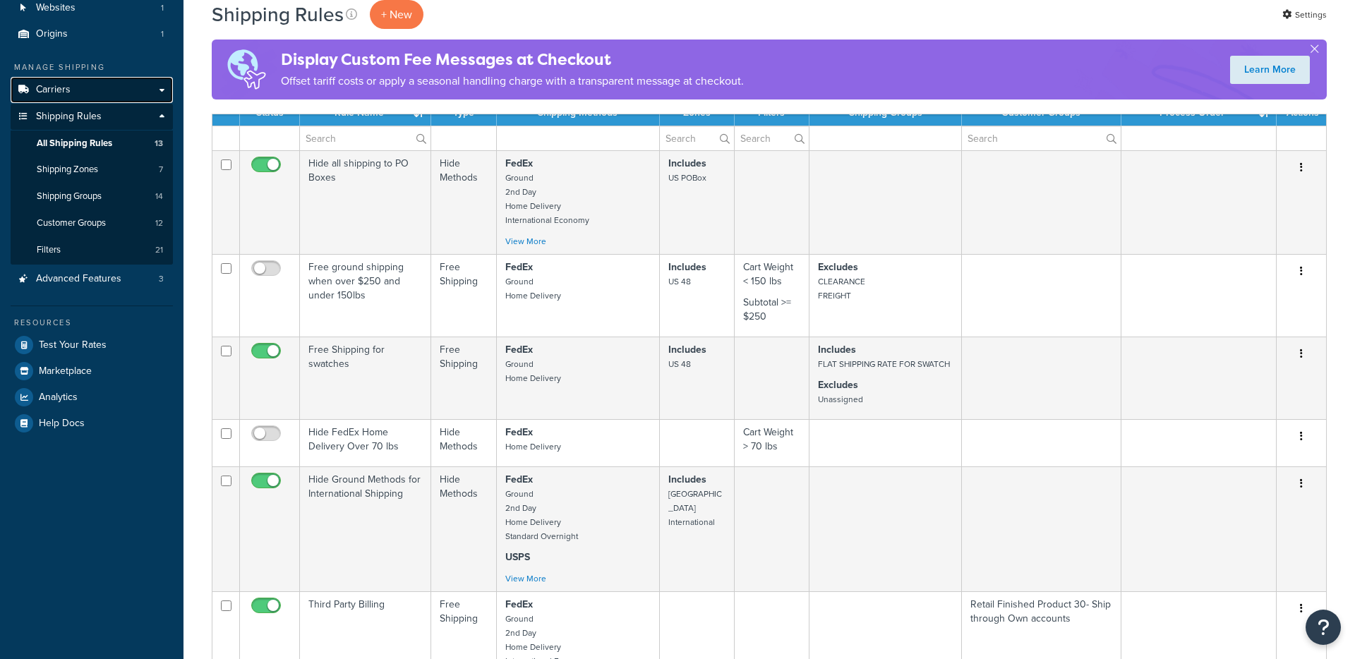
click at [111, 90] on link "Carriers" at bounding box center [92, 90] width 162 height 26
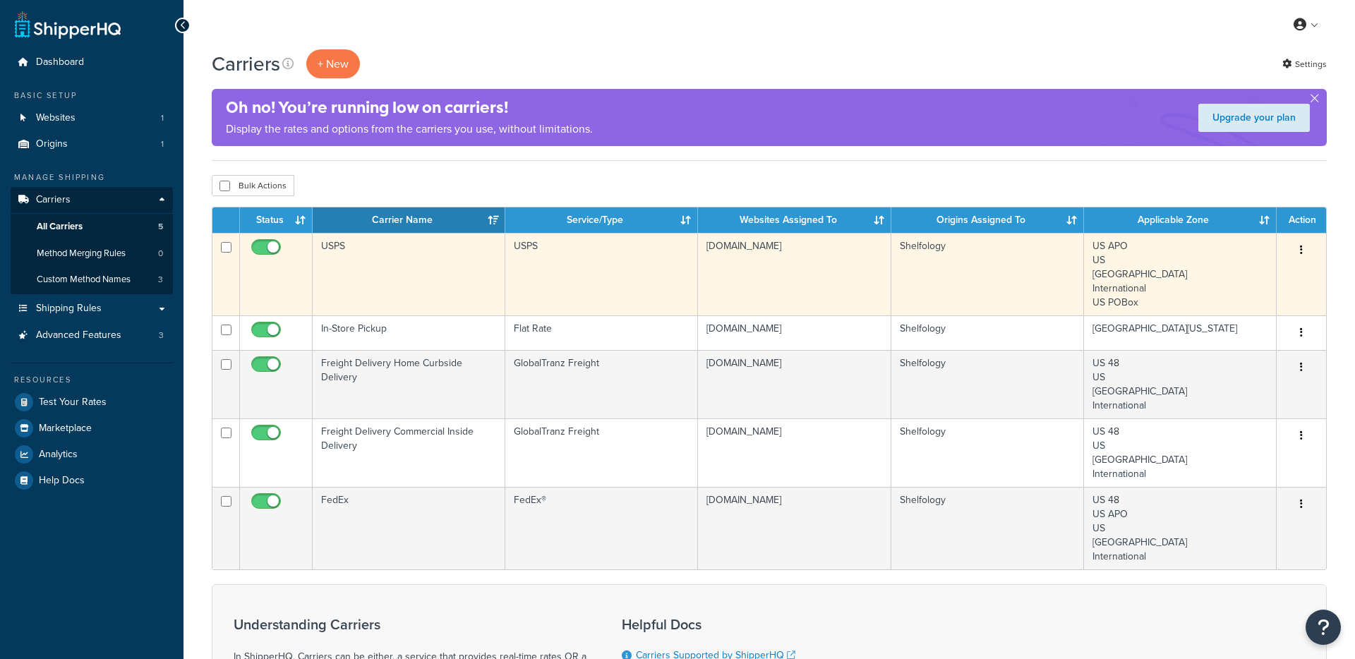
click at [436, 279] on td "USPS" at bounding box center [409, 274] width 193 height 83
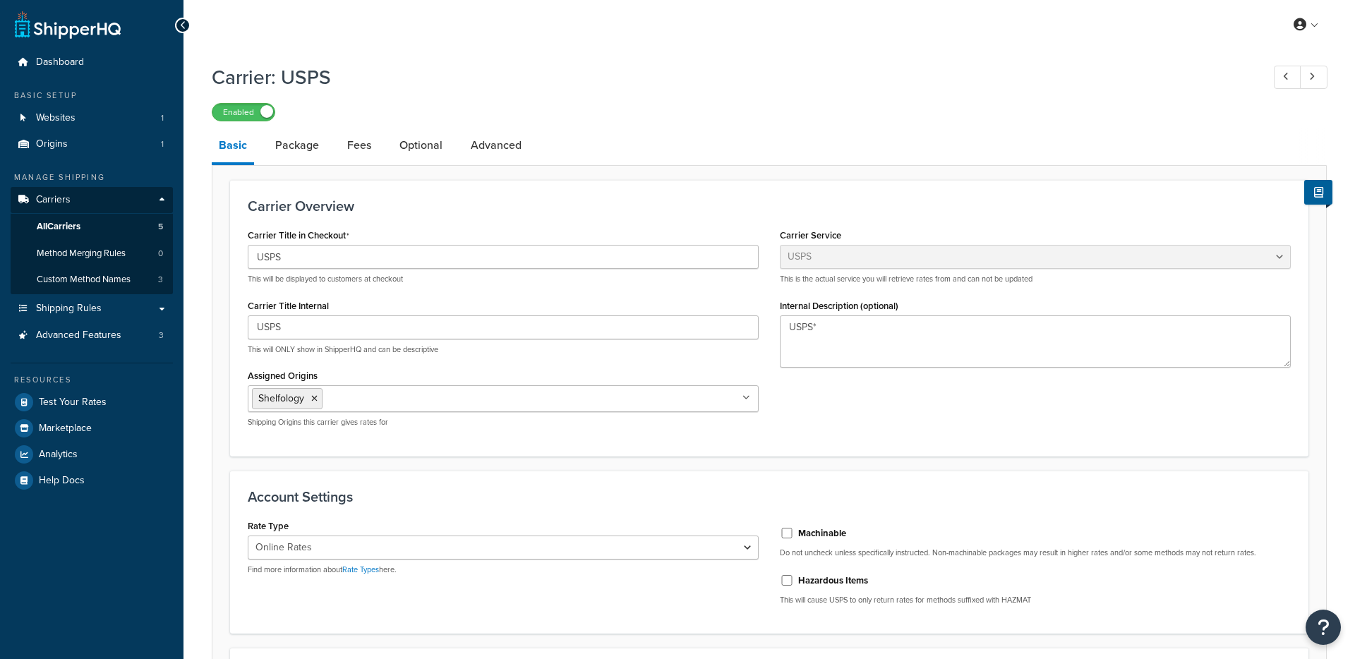
select select "usps"
select select "ONLINE"
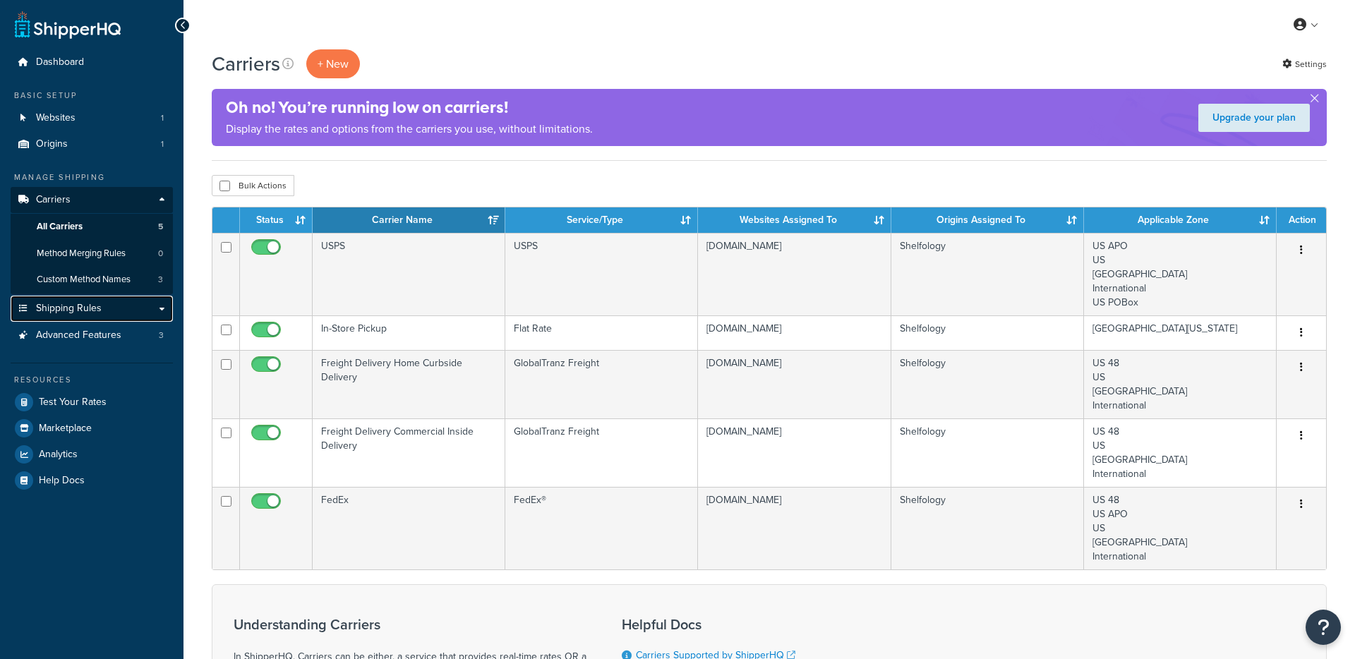
click at [80, 314] on span "Shipping Rules" at bounding box center [69, 309] width 66 height 12
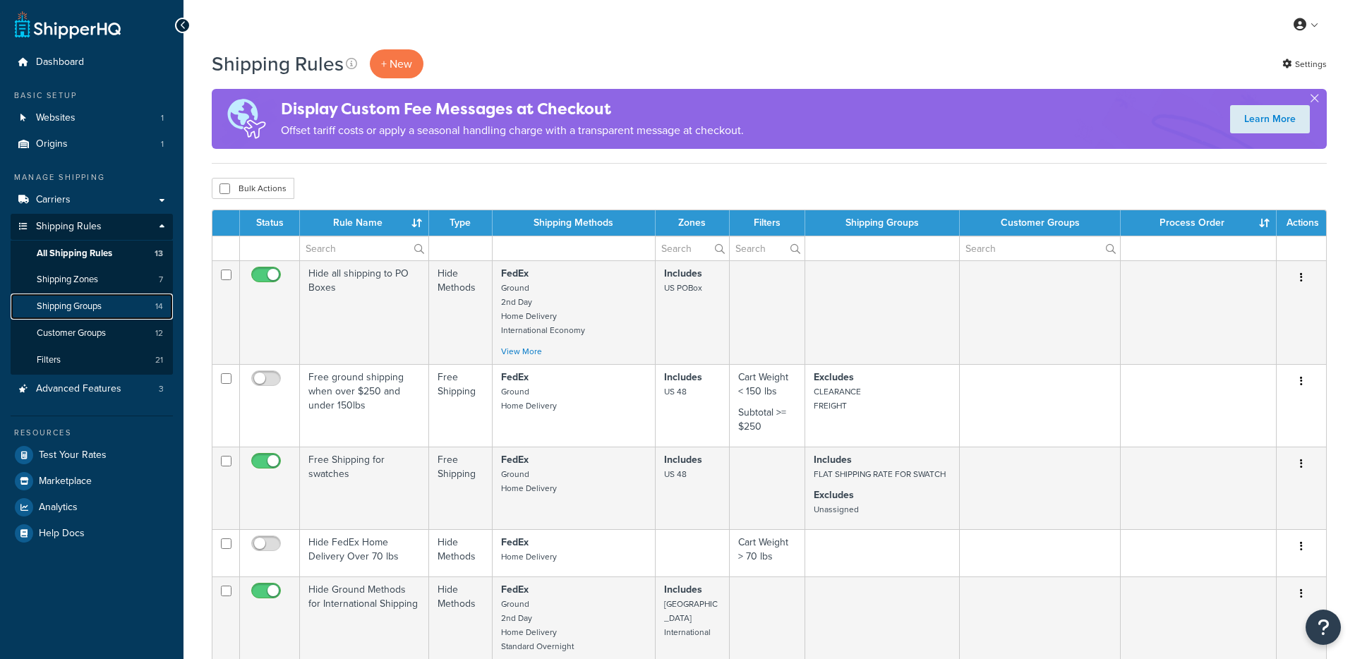
click at [85, 310] on span "Shipping Groups" at bounding box center [69, 307] width 65 height 12
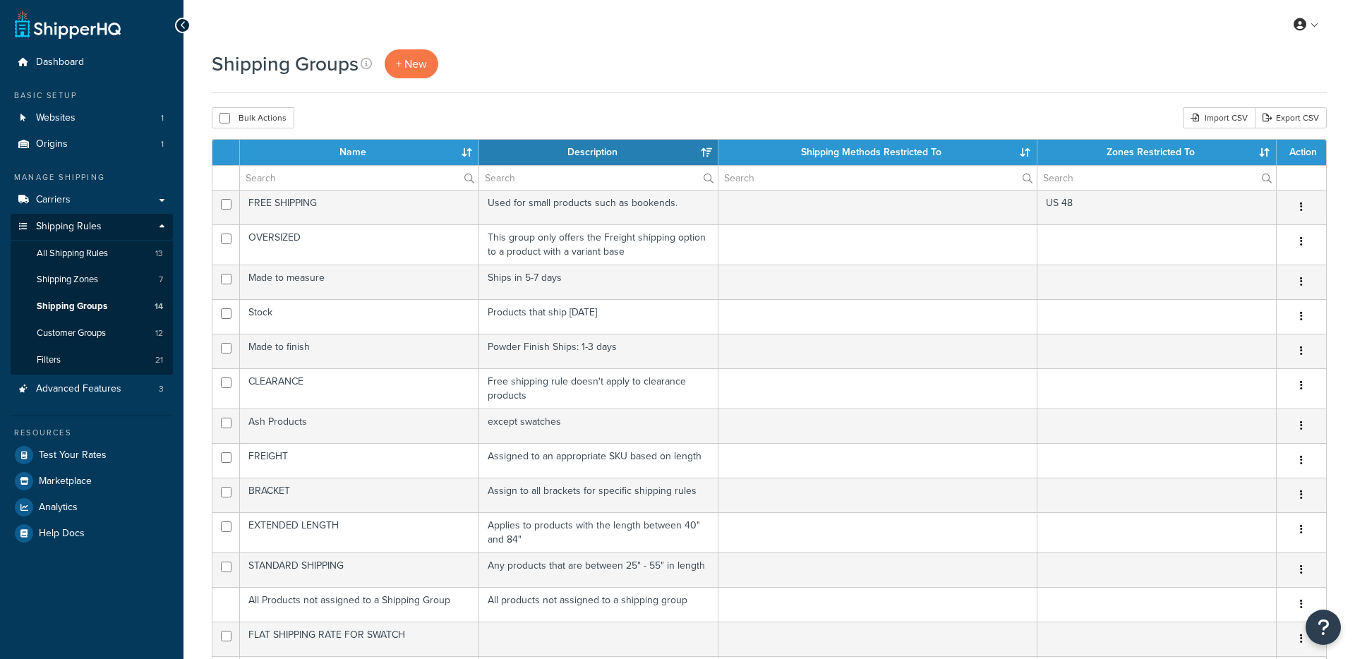
select select "15"
click at [104, 283] on link "Shipping Zones 7" at bounding box center [92, 280] width 162 height 26
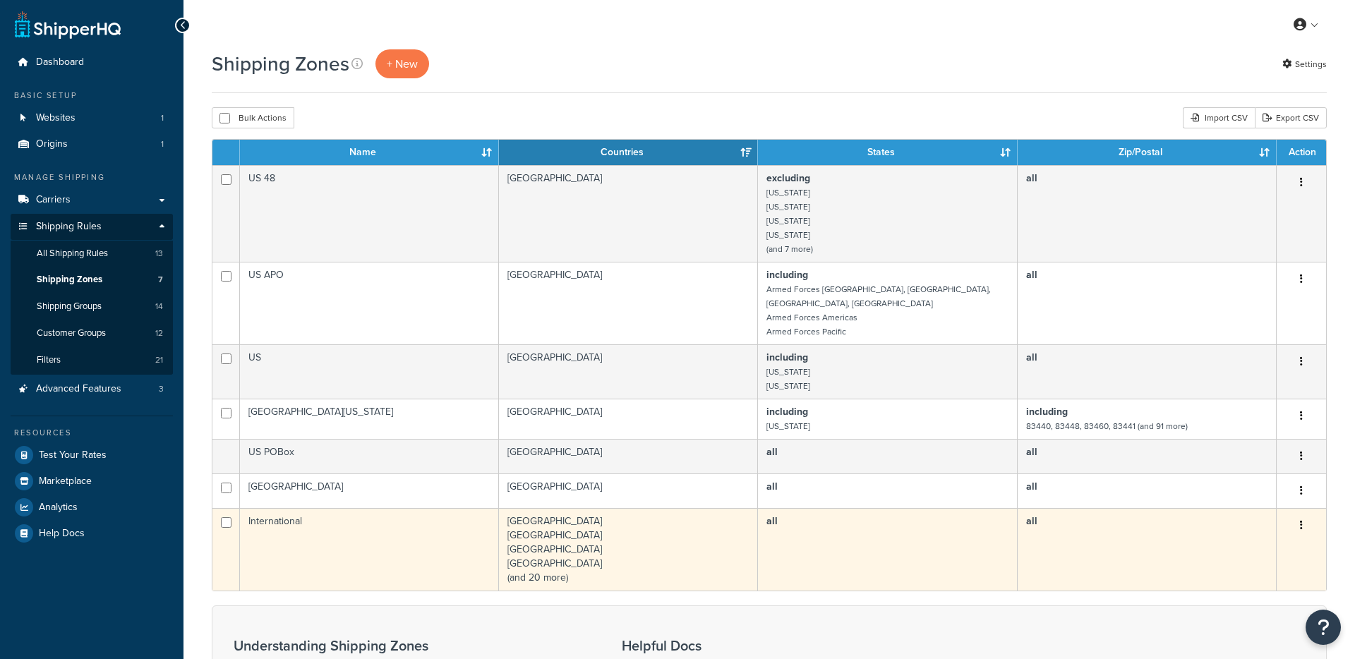
click at [421, 543] on td "International" at bounding box center [369, 549] width 259 height 83
